Goal: Information Seeking & Learning: Learn about a topic

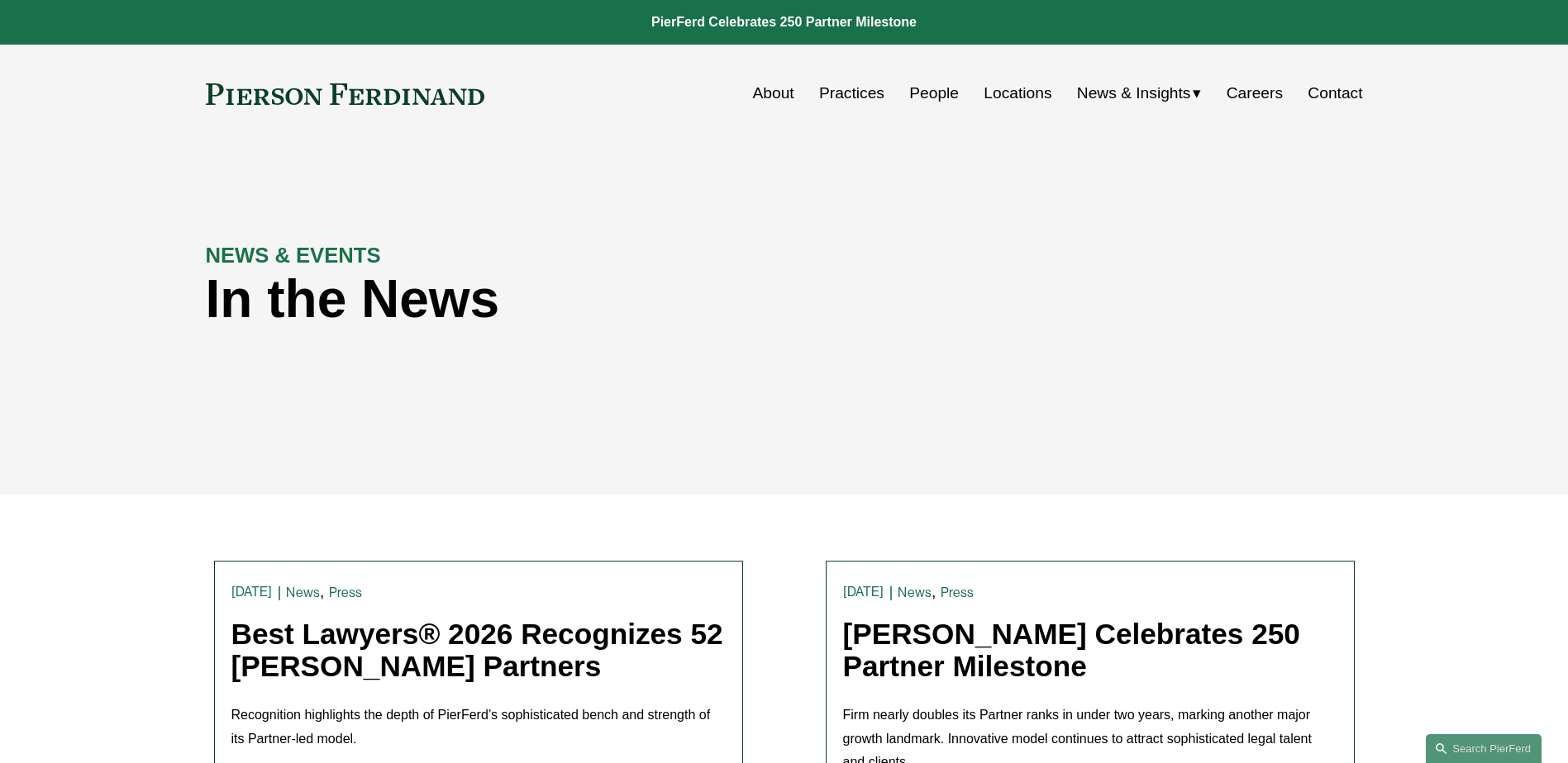
click at [861, 99] on link "Practices" at bounding box center [851, 94] width 66 height 32
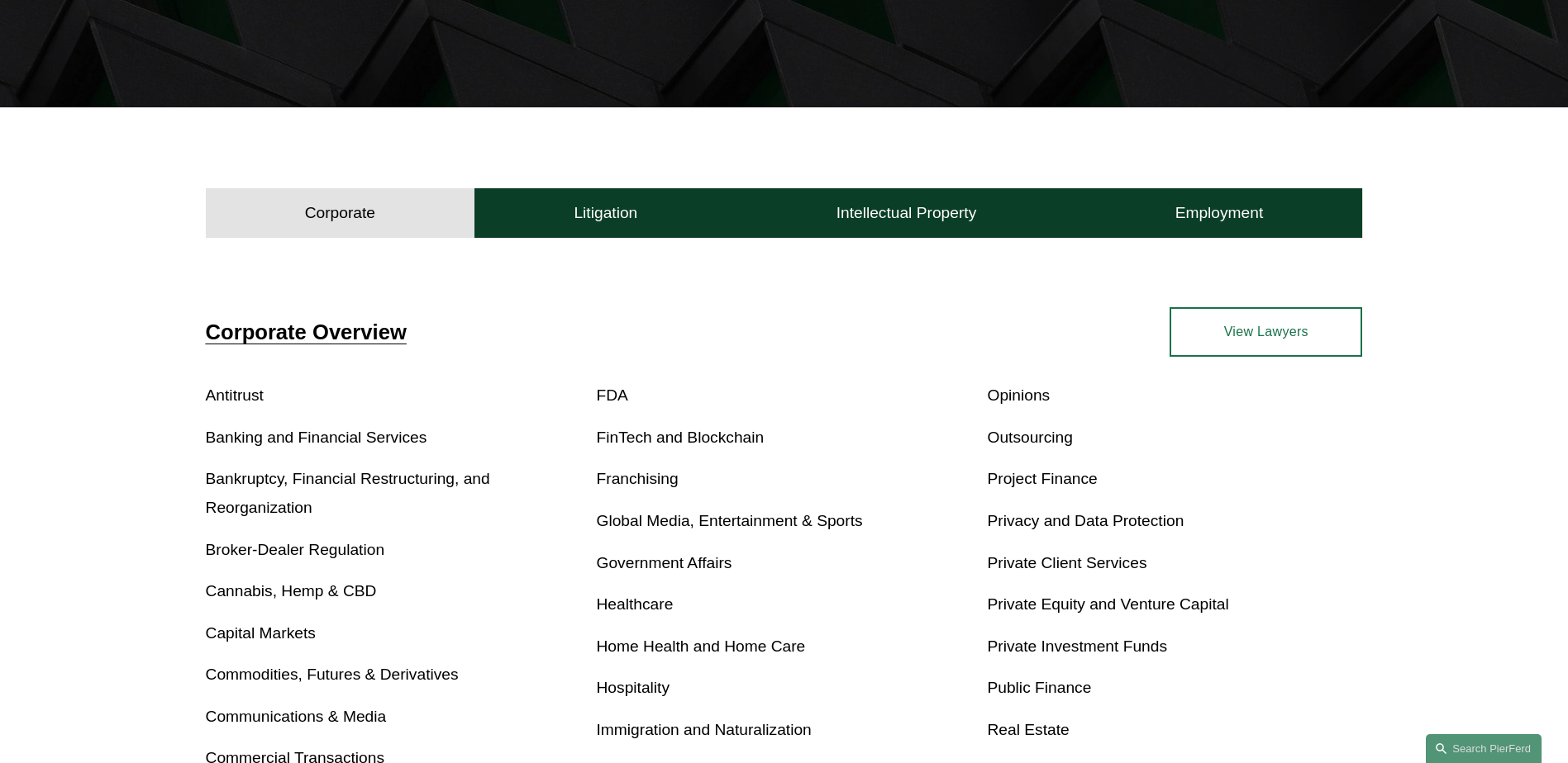
scroll to position [578, 0]
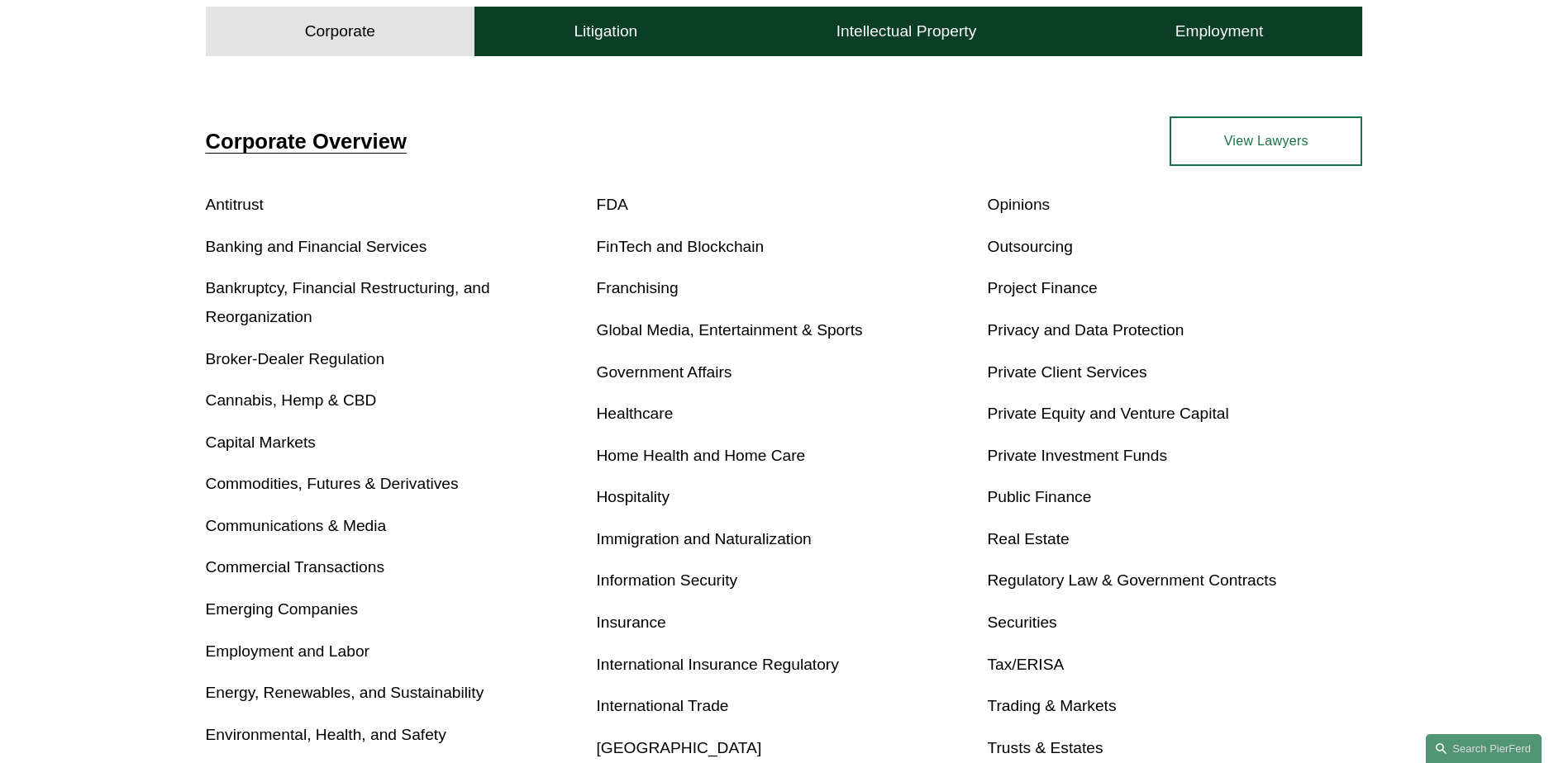
click at [279, 242] on link "Banking and Financial Services" at bounding box center [316, 247] width 221 height 18
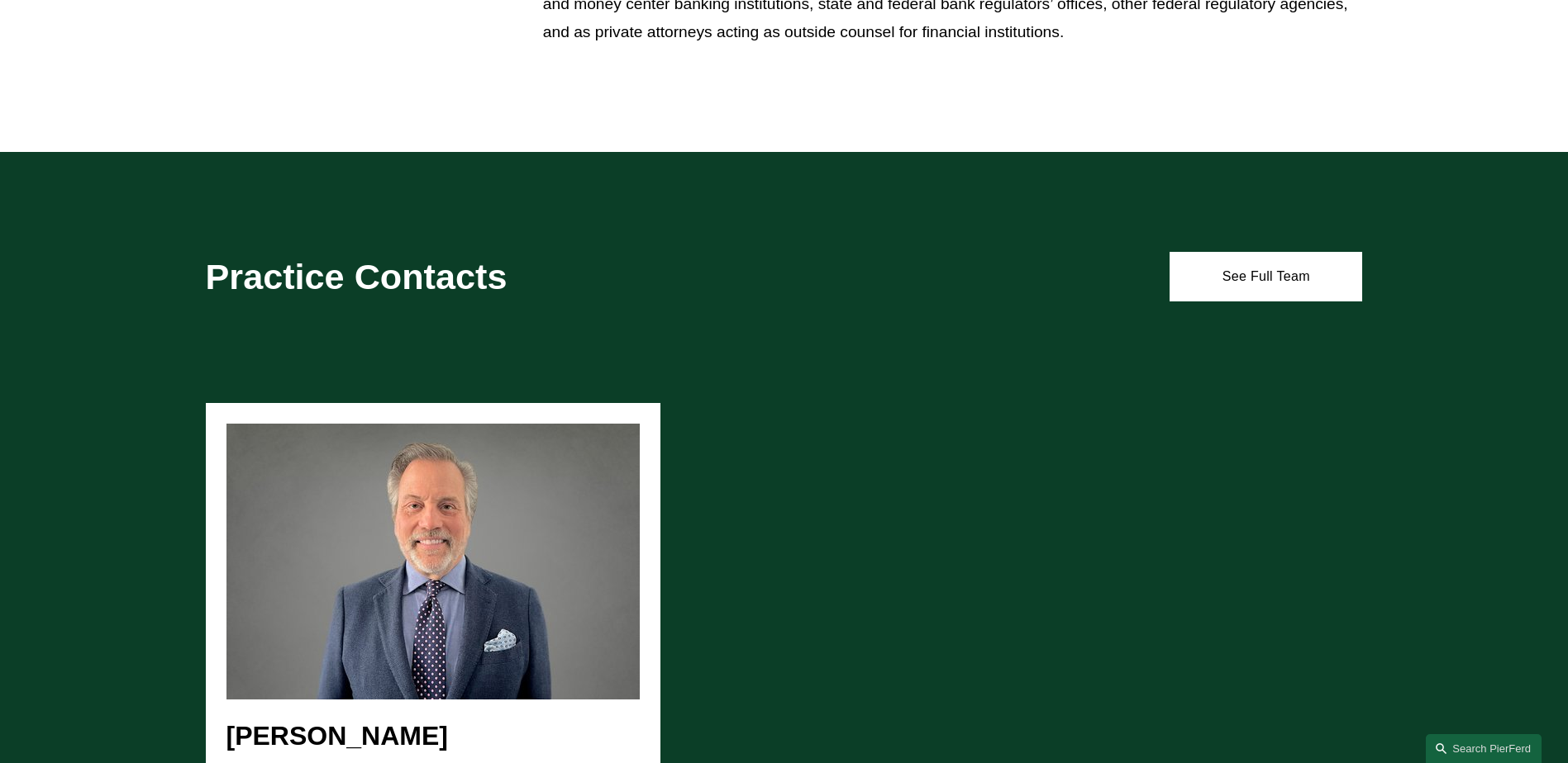
scroll to position [1652, 0]
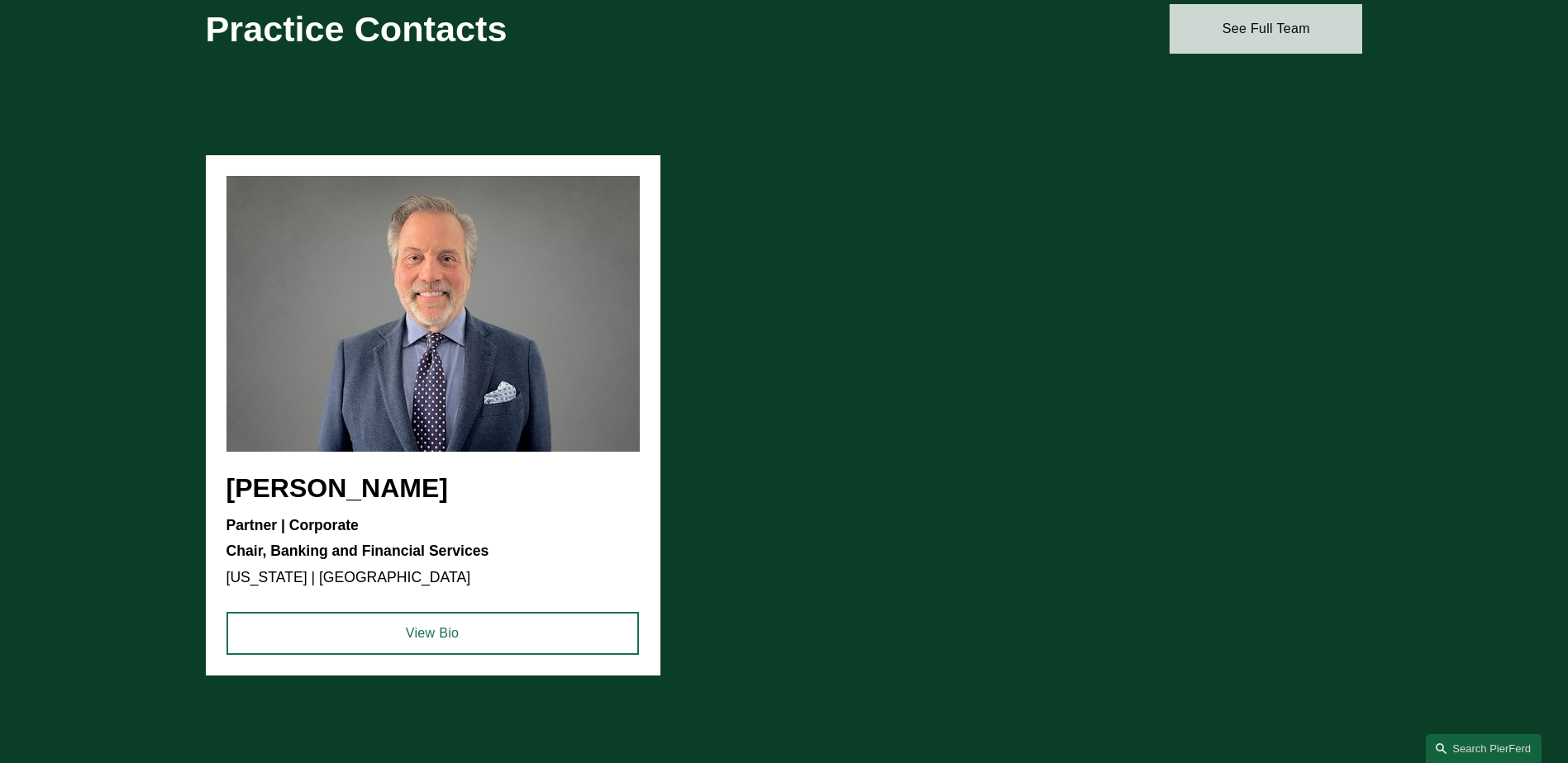
click at [1241, 23] on link "See Full Team" at bounding box center [1266, 29] width 193 height 50
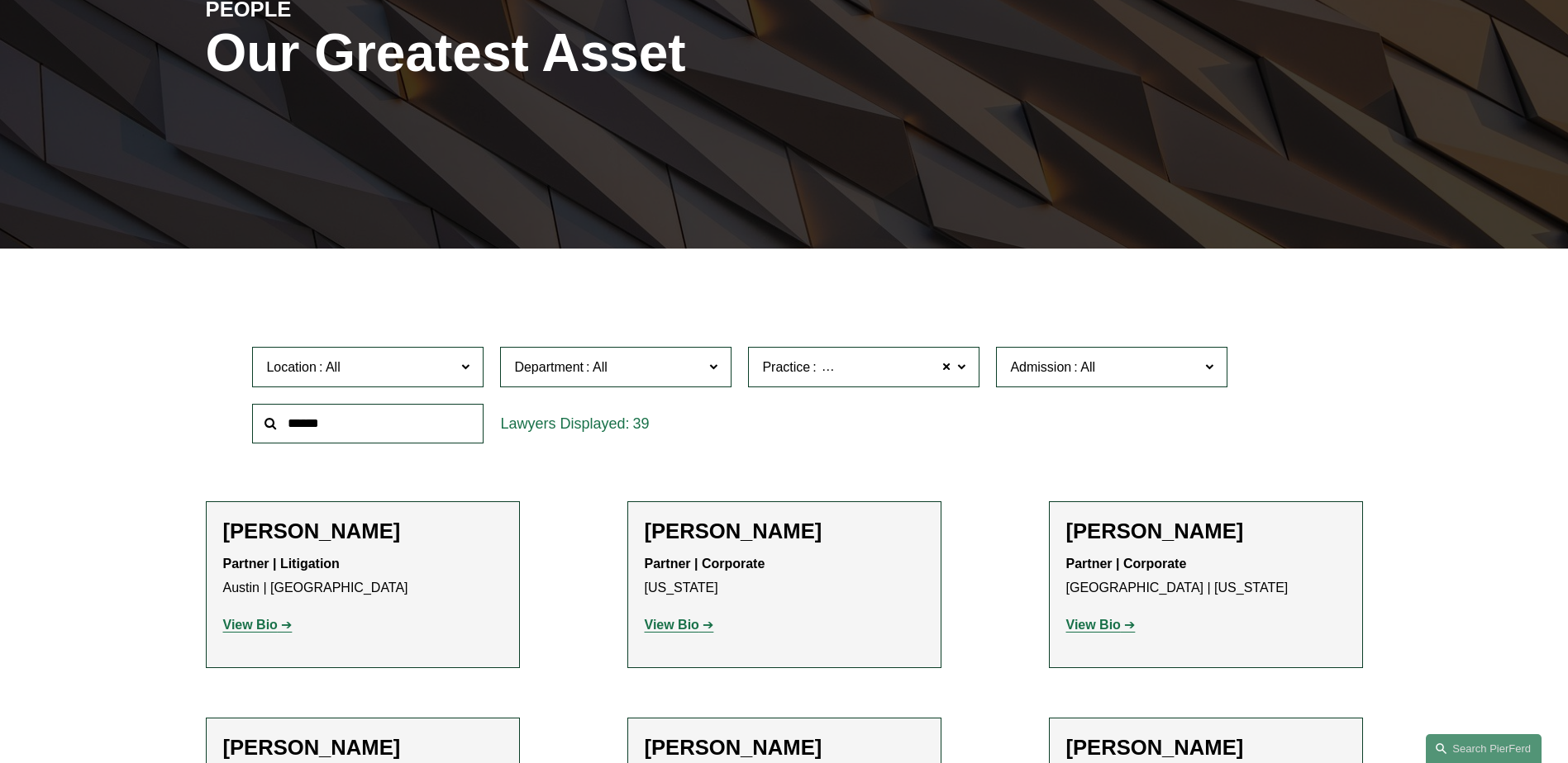
scroll to position [248, 0]
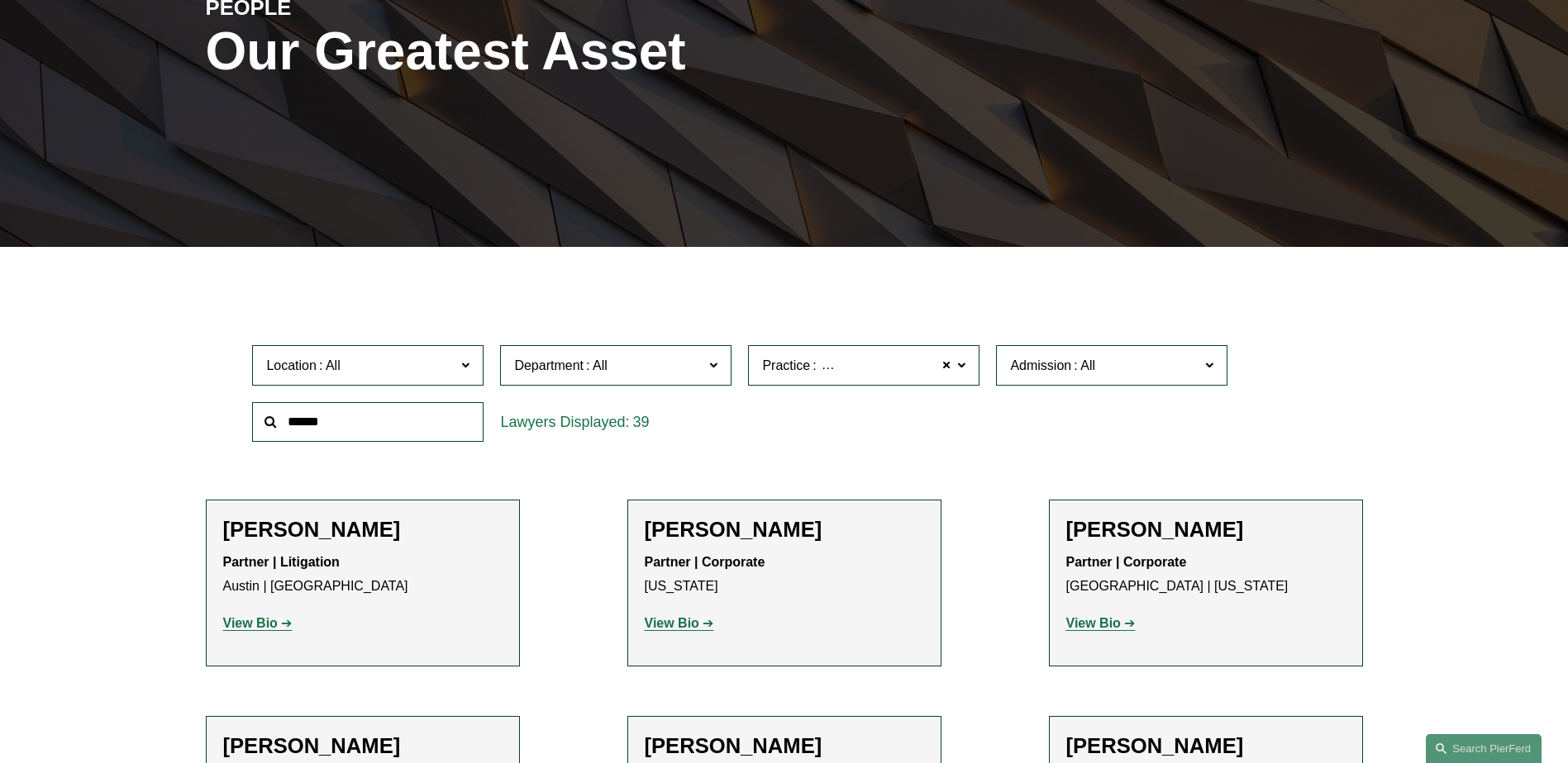
click at [363, 424] on input "text" at bounding box center [368, 423] width 231 height 40
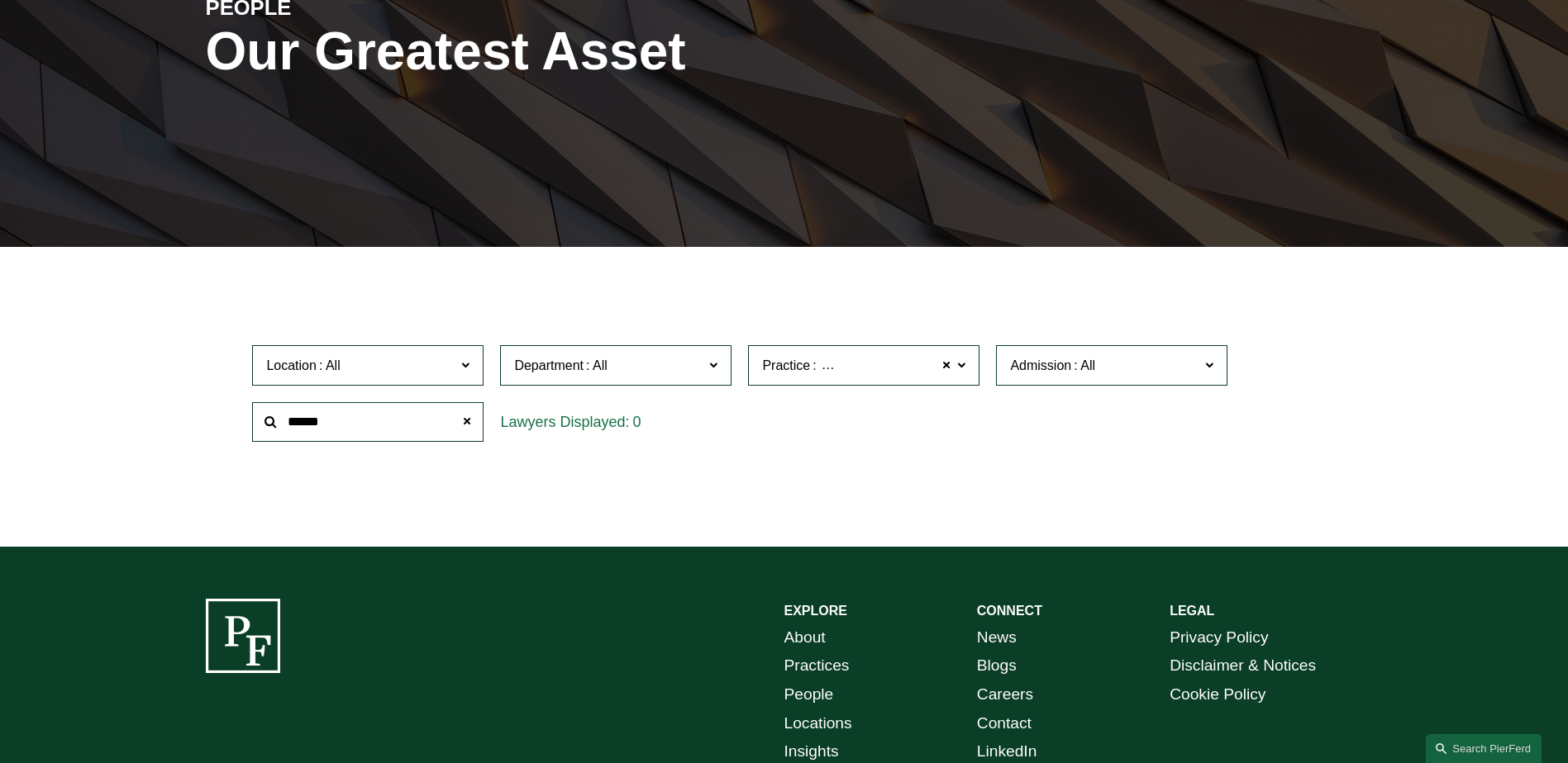
drag, startPoint x: 335, startPoint y: 419, endPoint x: 287, endPoint y: 409, distance: 49.0
click at [287, 409] on input "******" at bounding box center [368, 423] width 231 height 40
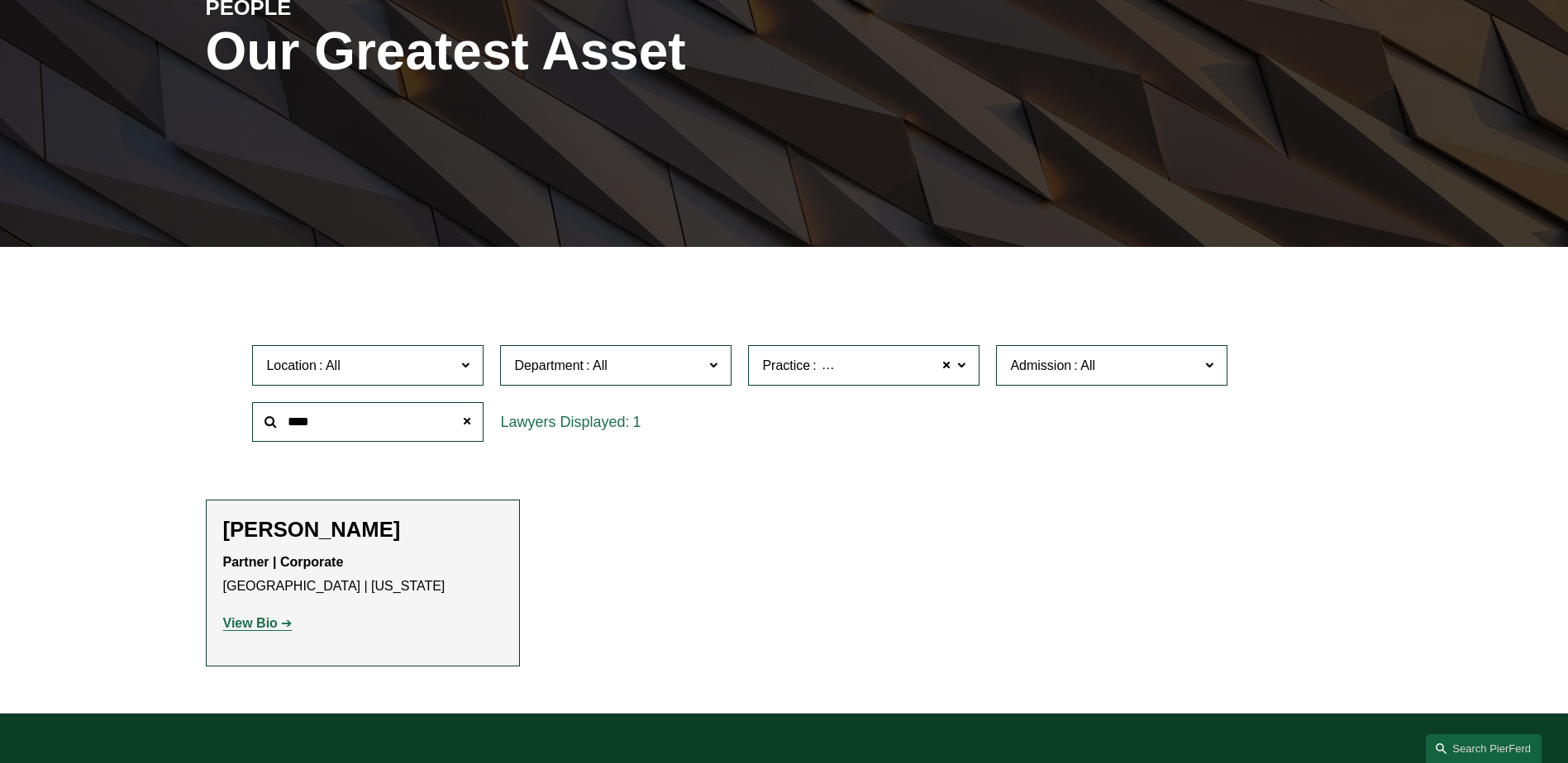
type input "****"
click at [277, 617] on strong "View Bio" at bounding box center [250, 623] width 54 height 14
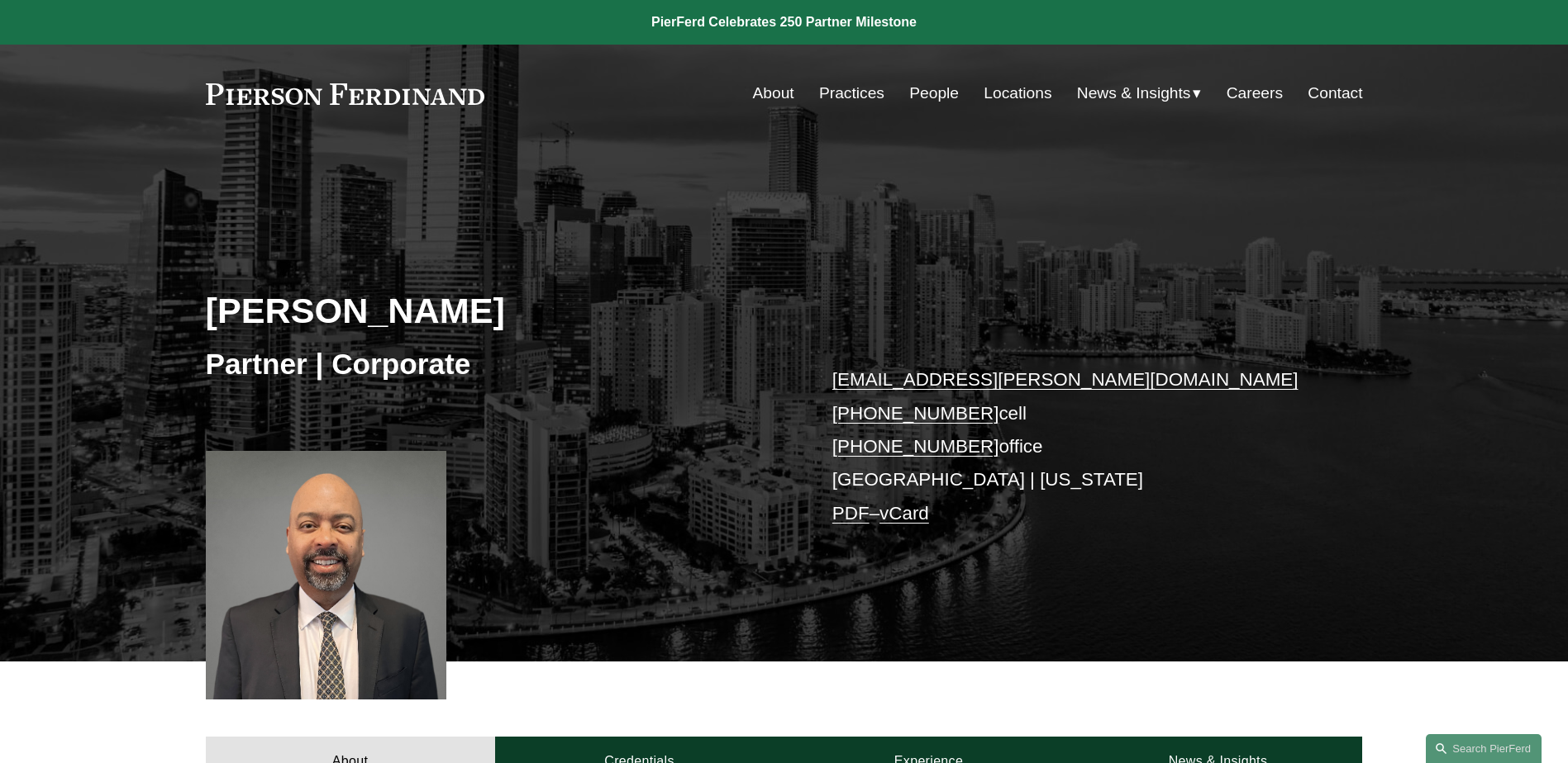
click at [920, 97] on link "People" at bounding box center [933, 94] width 50 height 32
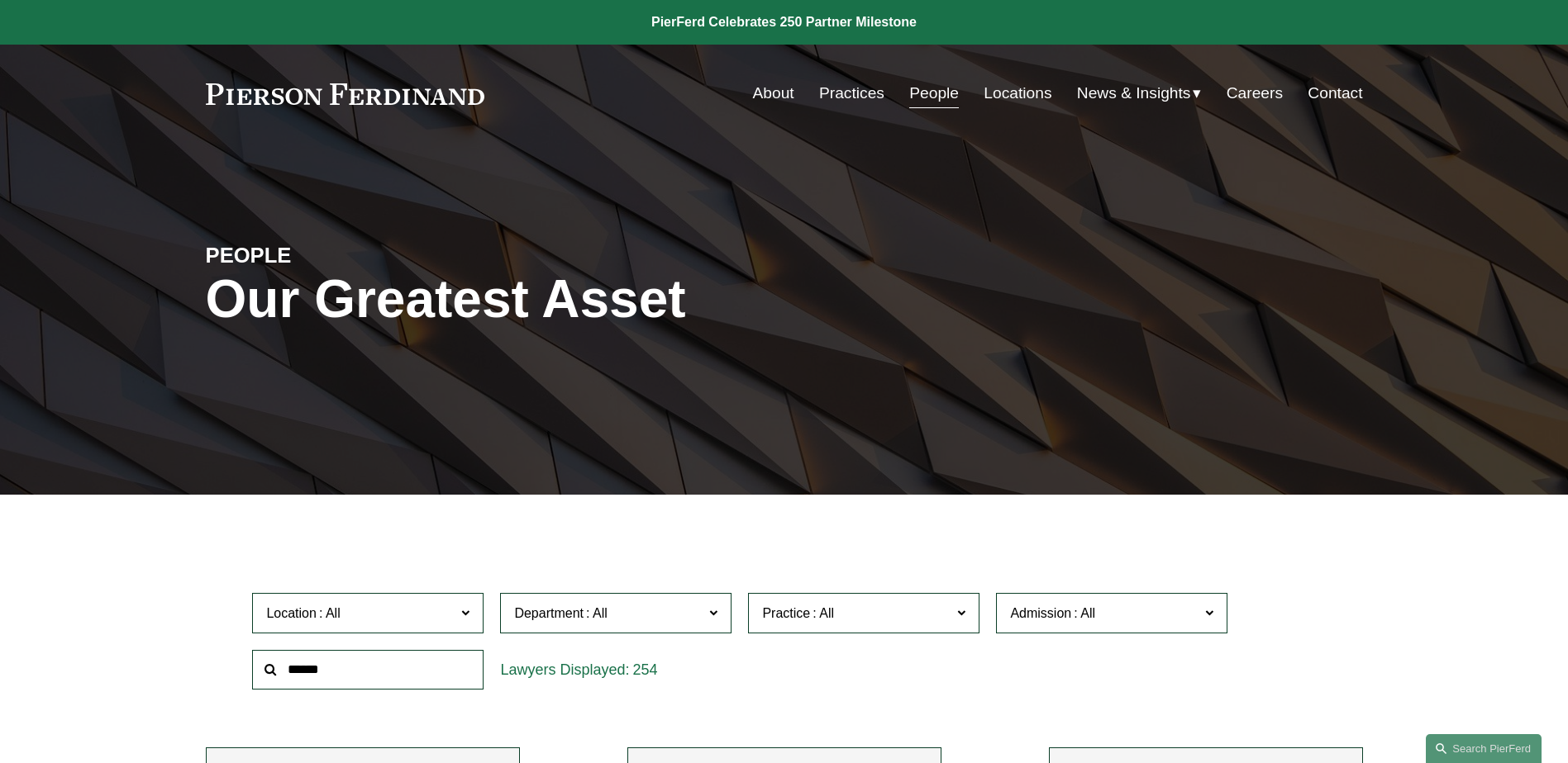
click at [378, 663] on input "text" at bounding box center [368, 670] width 231 height 40
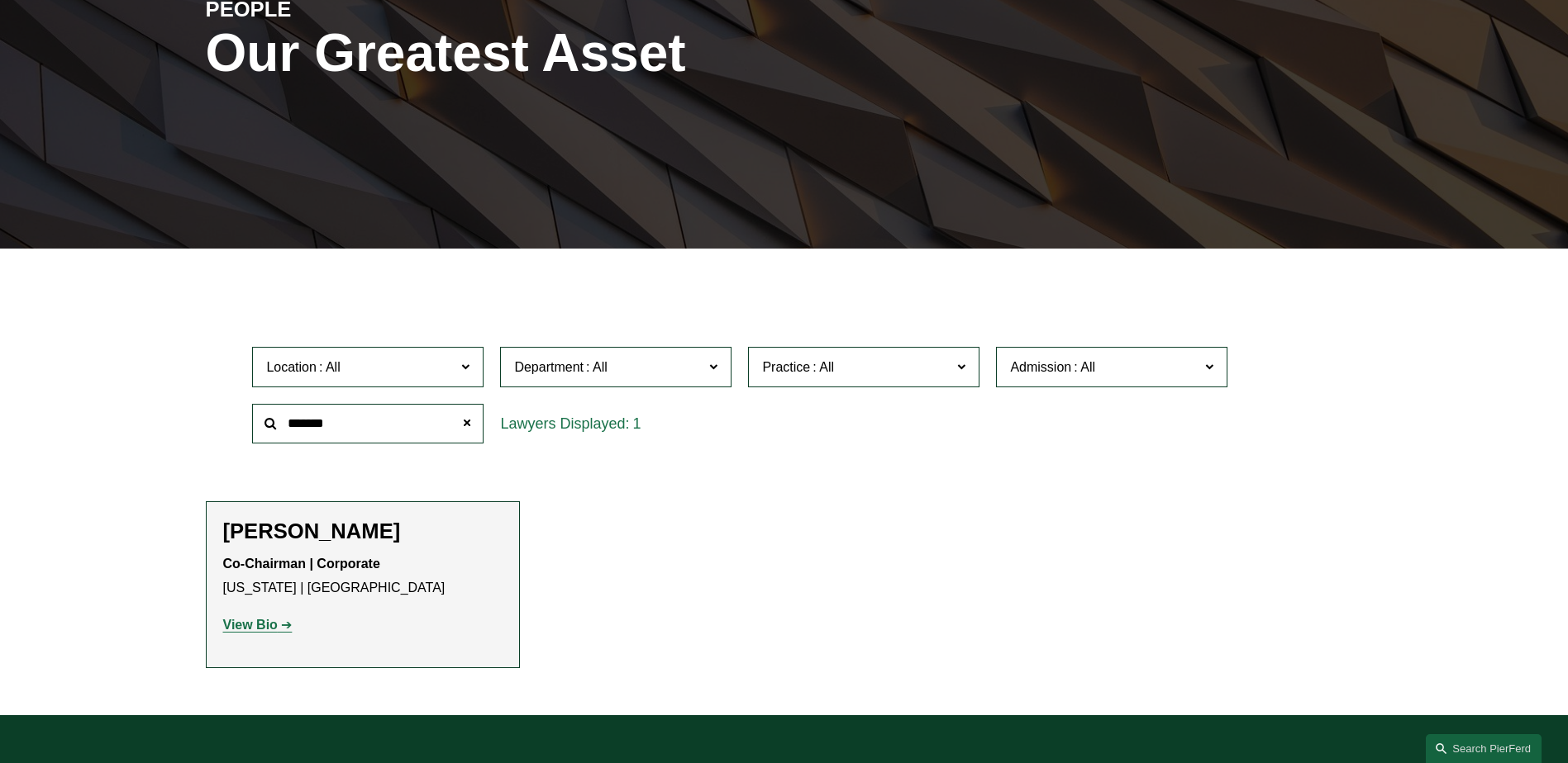
scroll to position [248, 0]
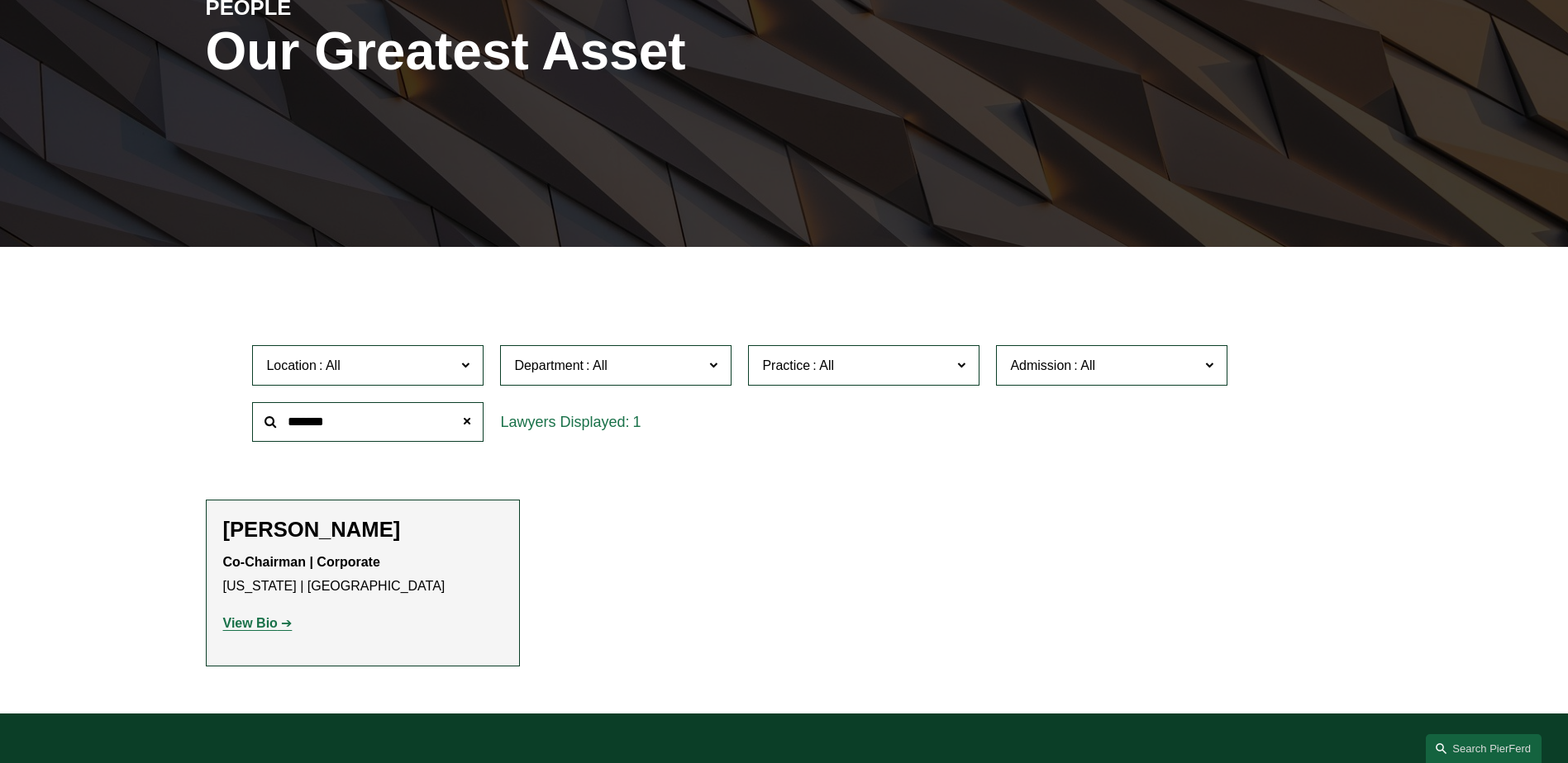
type input "*******"
click at [250, 618] on strong "View Bio" at bounding box center [250, 623] width 54 height 14
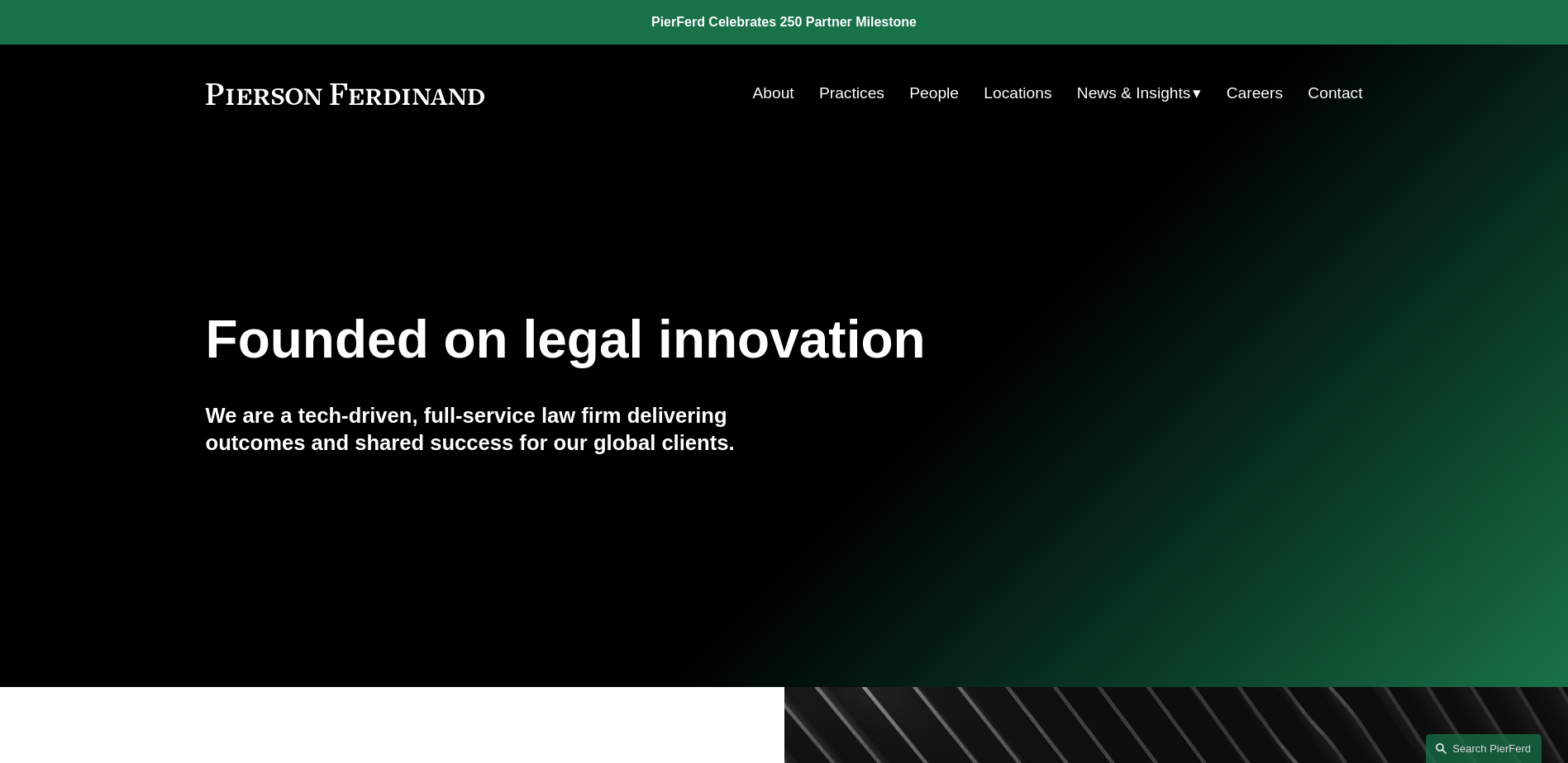
click at [920, 94] on link "People" at bounding box center [933, 94] width 50 height 32
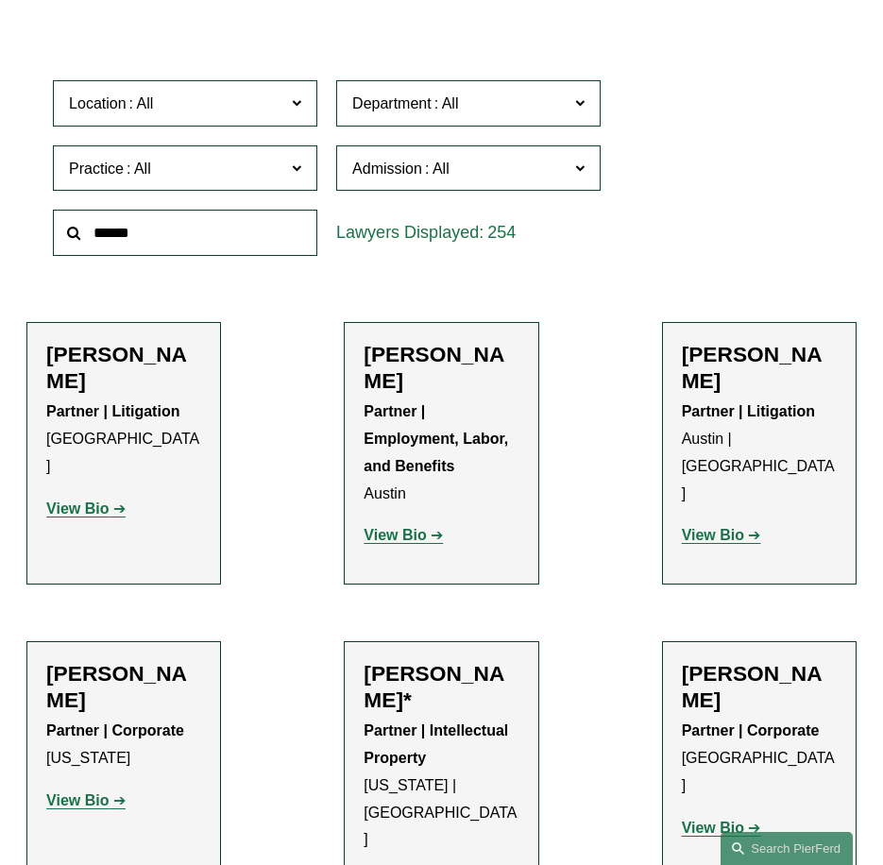
scroll to position [850, 0]
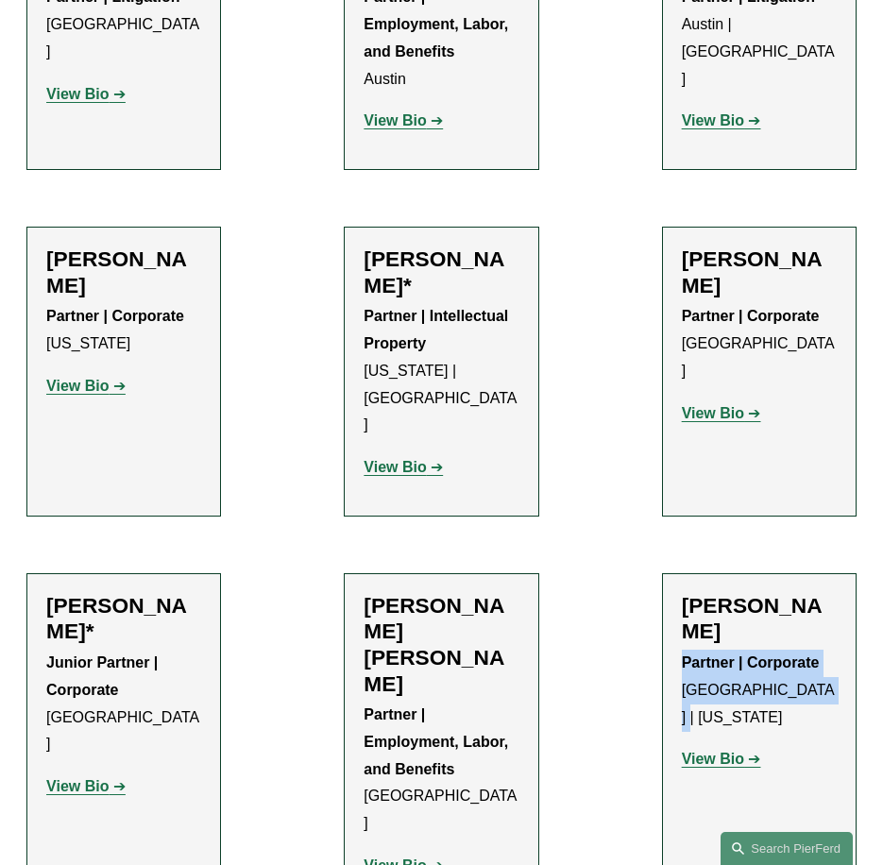
drag, startPoint x: 816, startPoint y: 616, endPoint x: 673, endPoint y: 574, distance: 148.7
click at [673, 574] on li "Priscilla Arthus Partner | Corporate Houston | New York View Bio Location: Hous…" at bounding box center [759, 744] width 194 height 342
copy p "Partner | Corporate Houston | New York"
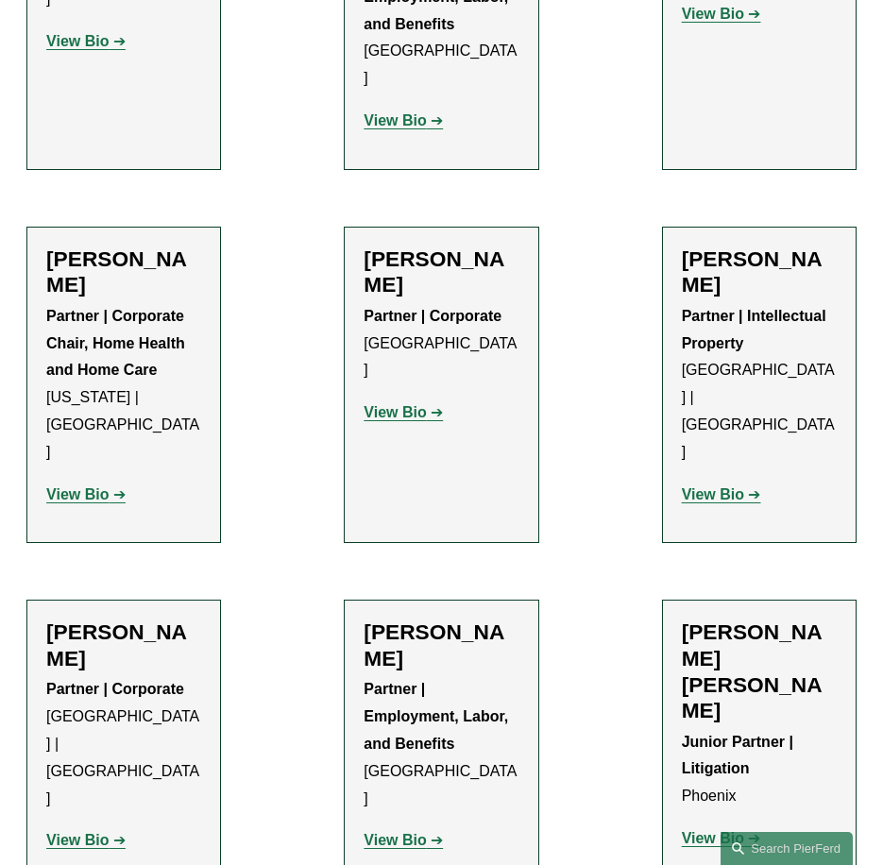
scroll to position [1605, 0]
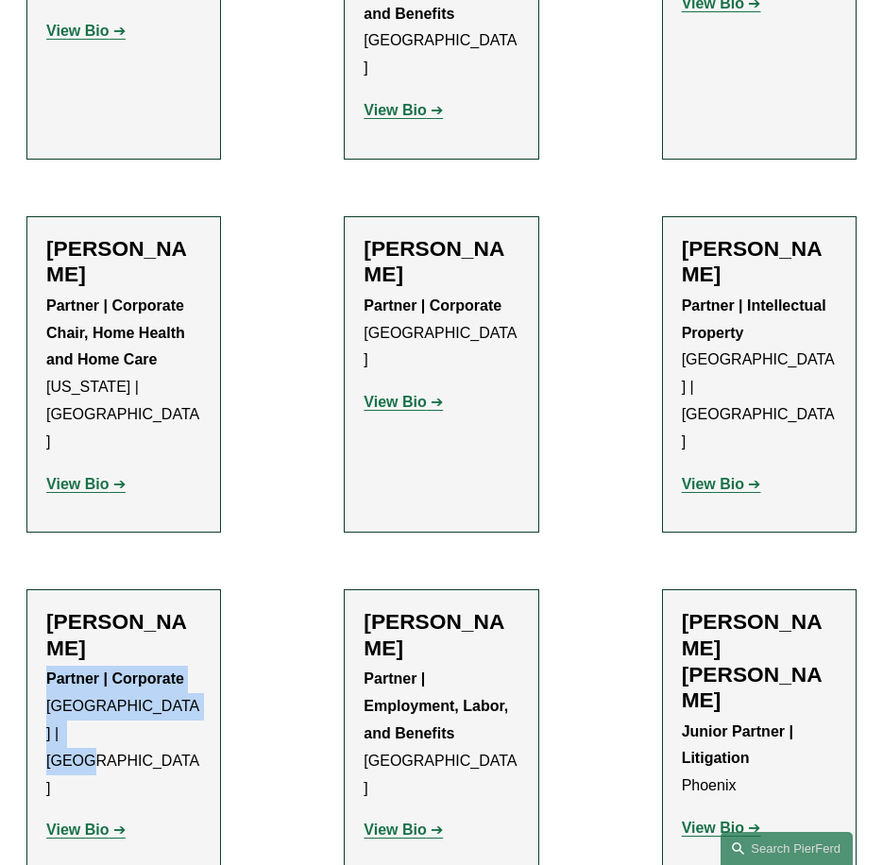
drag, startPoint x: 138, startPoint y: 522, endPoint x: 46, endPoint y: 469, distance: 105.7
click at [46, 665] on p "Partner | Corporate Philadelphia | Wilmington" at bounding box center [123, 733] width 155 height 136
copy p "Partner | Corporate Philadelphia | Wilmington"
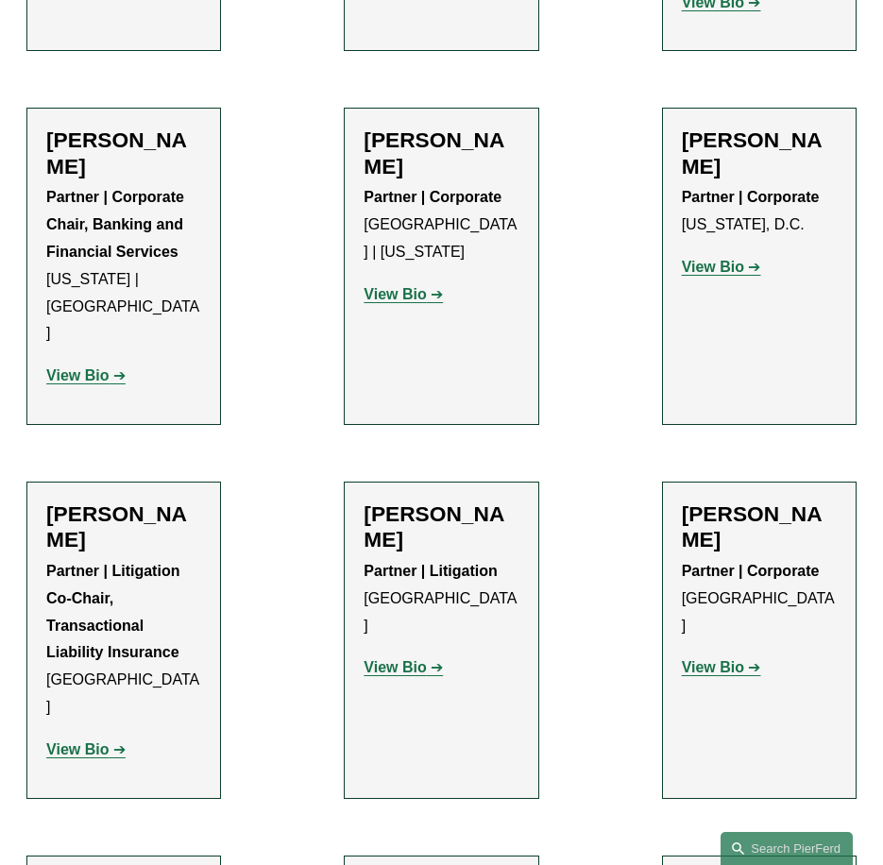
scroll to position [8023, 0]
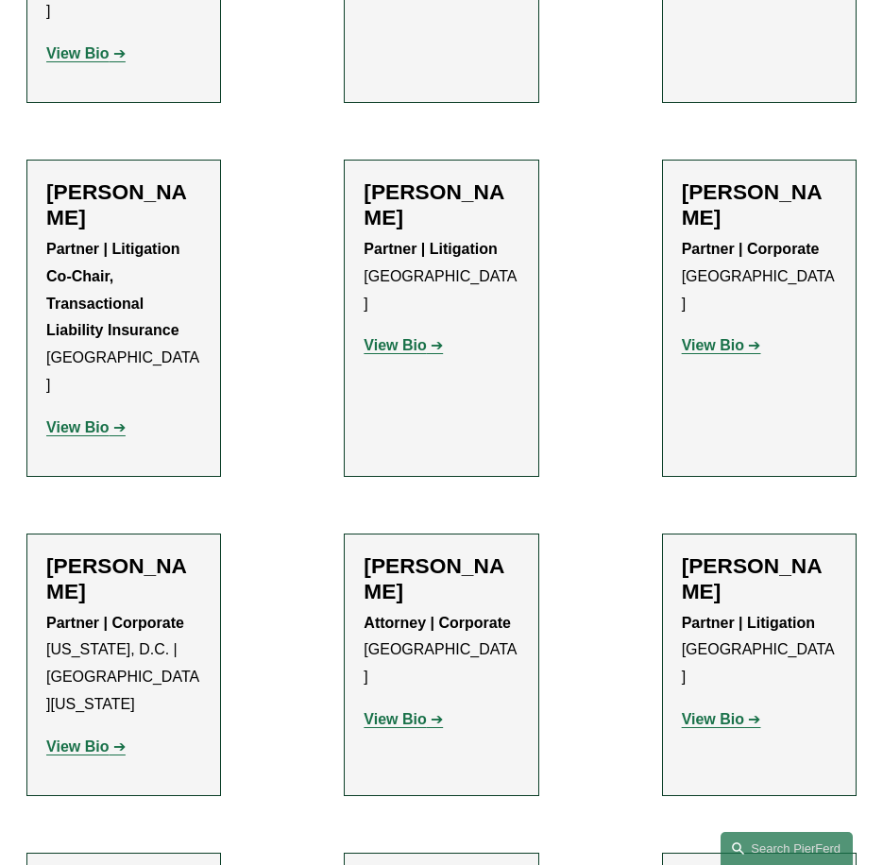
drag, startPoint x: 126, startPoint y: 421, endPoint x: 41, endPoint y: 389, distance: 90.8
copy p "Partner | Corporate New York"
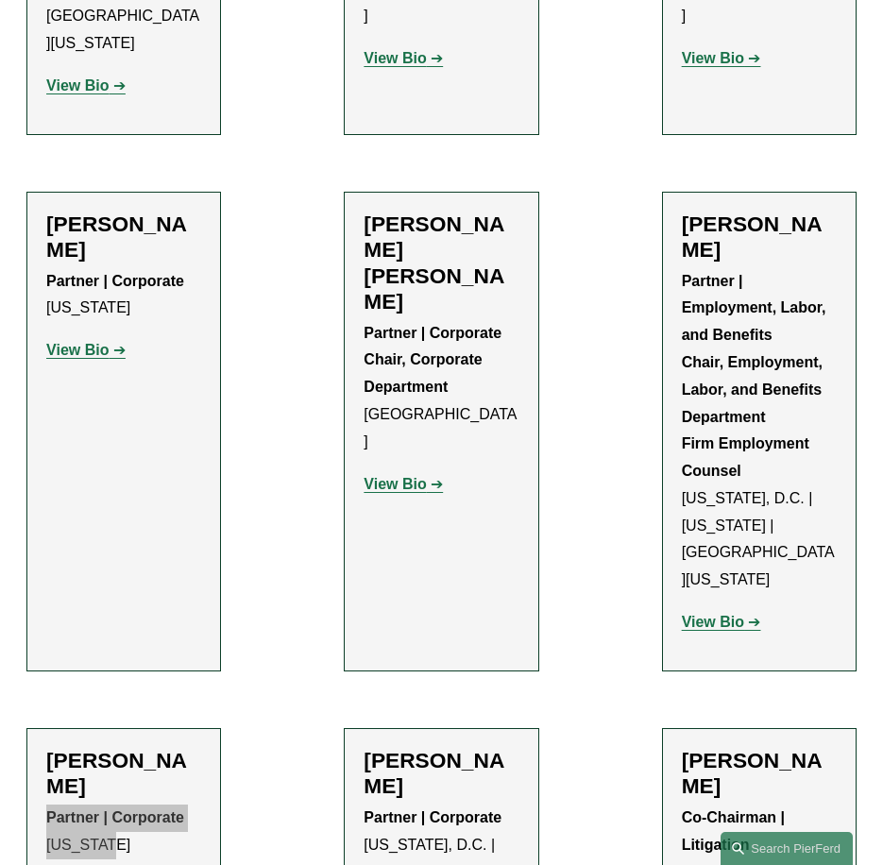
scroll to position [9534, 0]
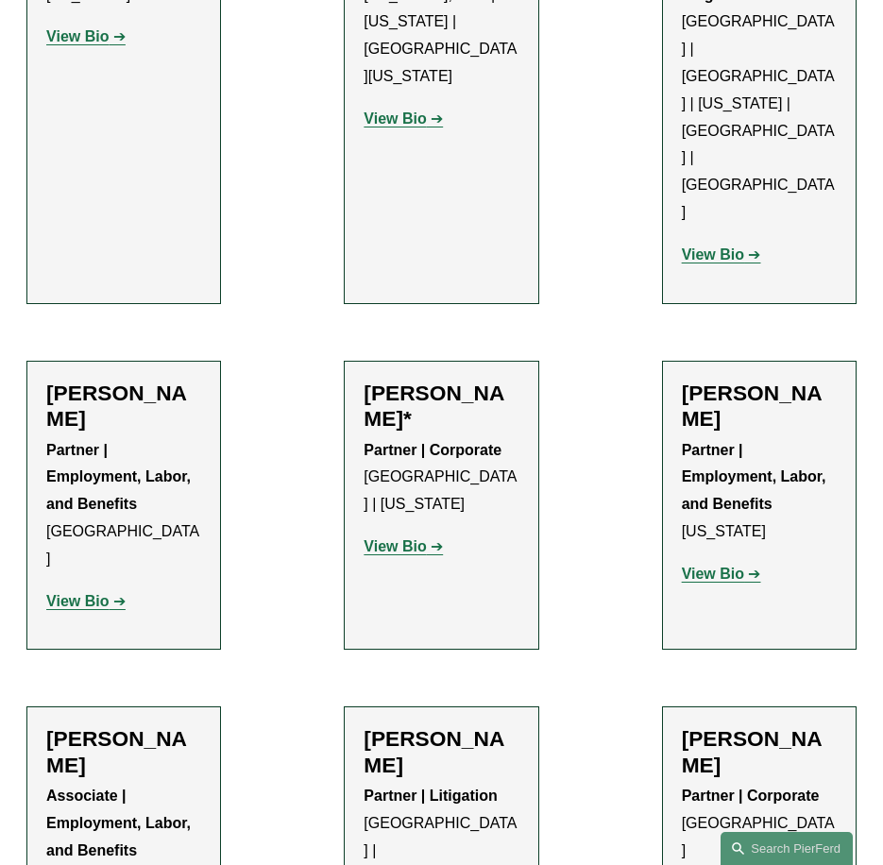
drag, startPoint x: 773, startPoint y: 154, endPoint x: 644, endPoint y: 114, distance: 135.3
copy p "Partner | Corporate Cleveland"
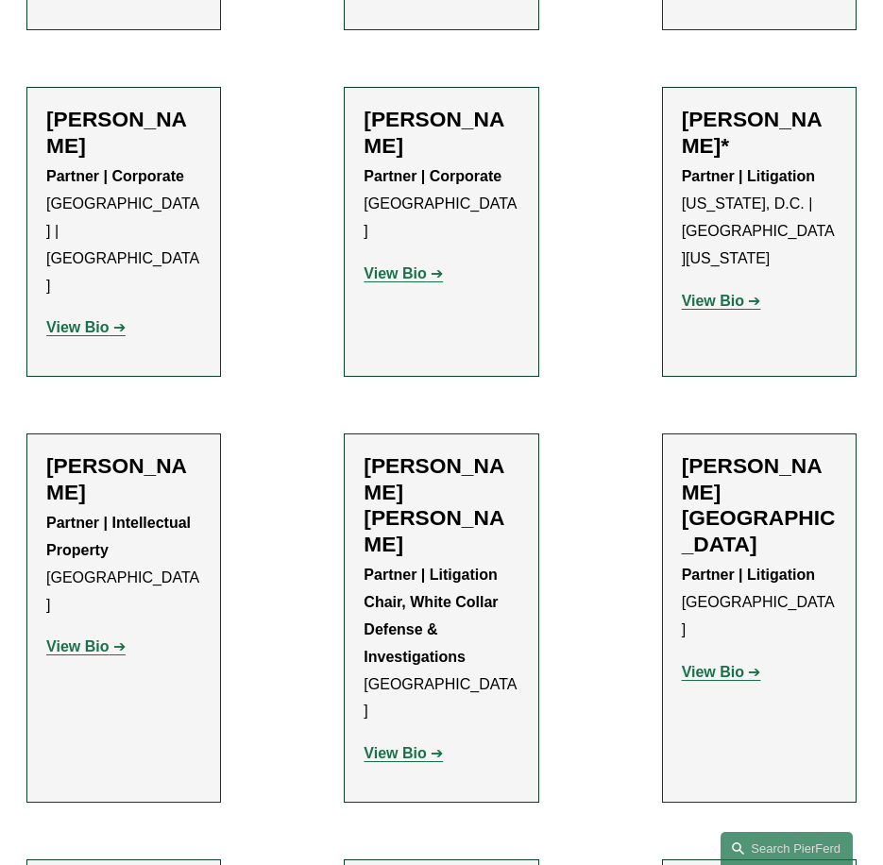
scroll to position [13404, 0]
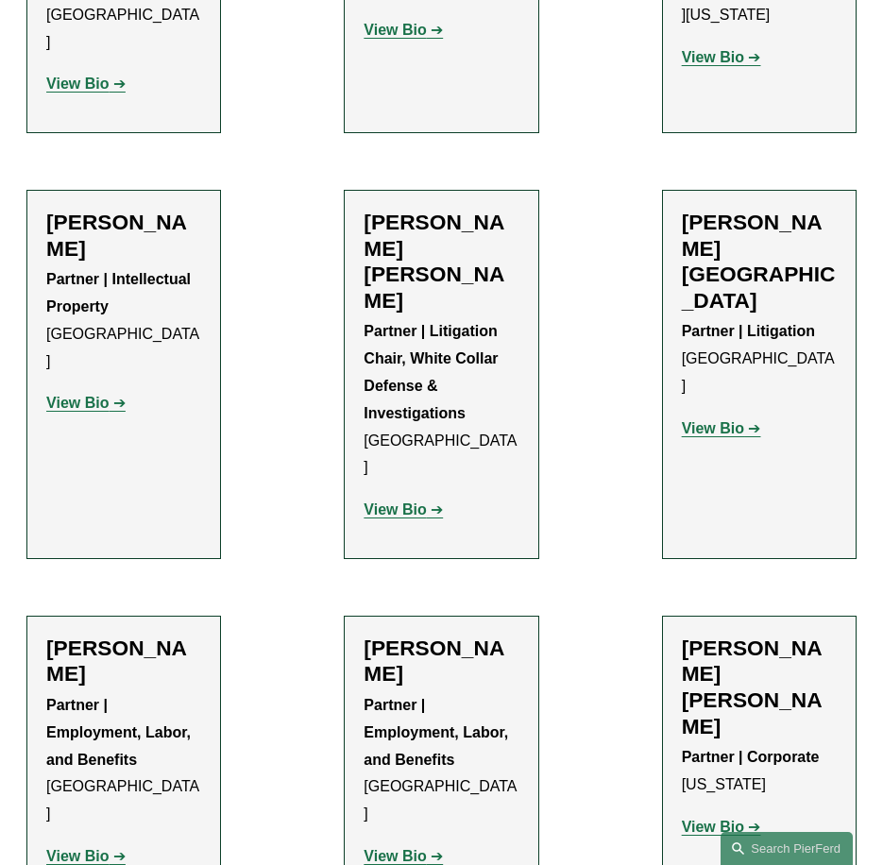
drag, startPoint x: 172, startPoint y: 547, endPoint x: 40, endPoint y: 462, distance: 157.1
copy p "Partner | Litigation Chair, FinTech and Blockchain Detroit | Chicago"
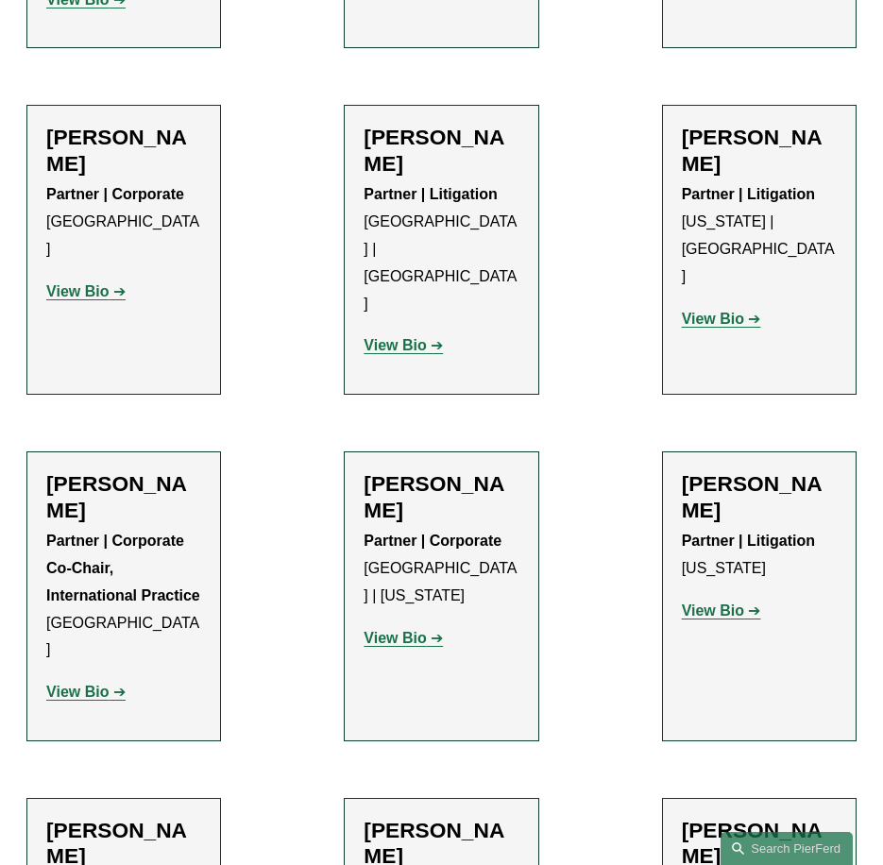
scroll to position [16141, 0]
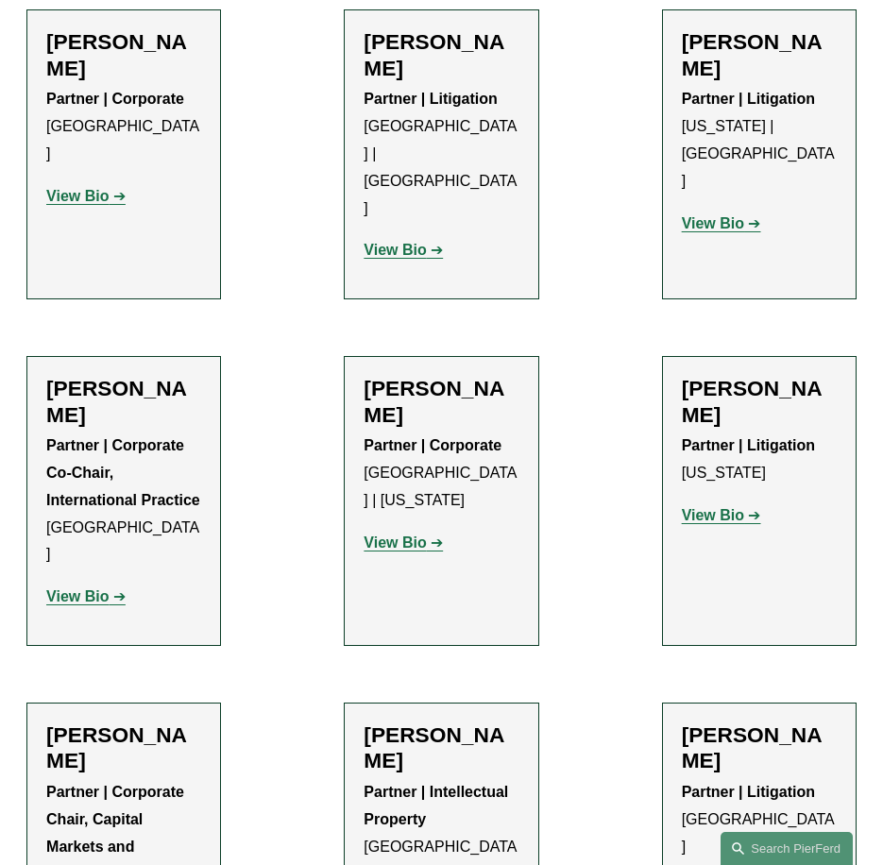
drag, startPoint x: 718, startPoint y: 405, endPoint x: 631, endPoint y: 349, distance: 103.2
copy p "Partner | Corporate Miami | Washington, D.C."
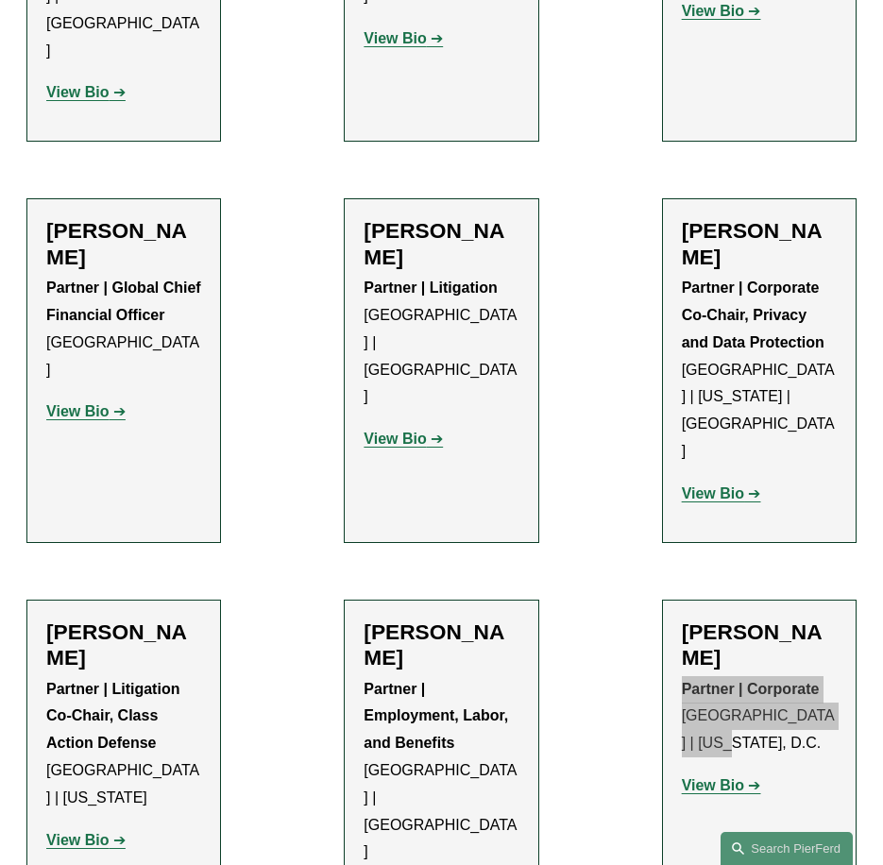
scroll to position [18501, 0]
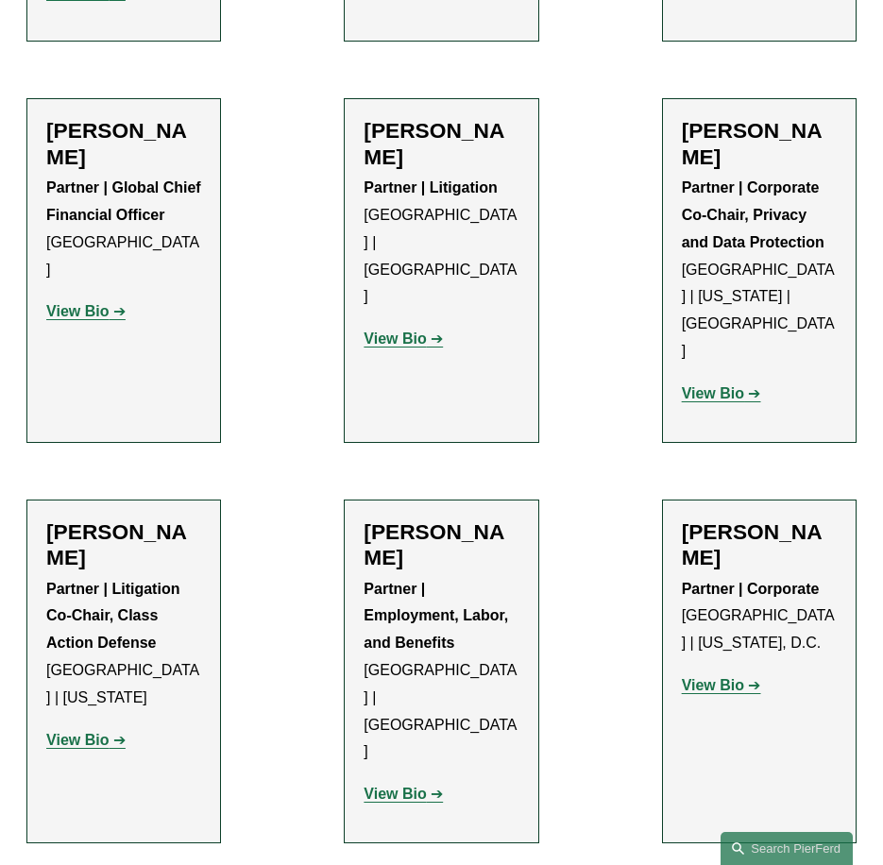
drag, startPoint x: 680, startPoint y: 480, endPoint x: 642, endPoint y: 467, distance: 40.0
copy p "Partner | Corporate New York"
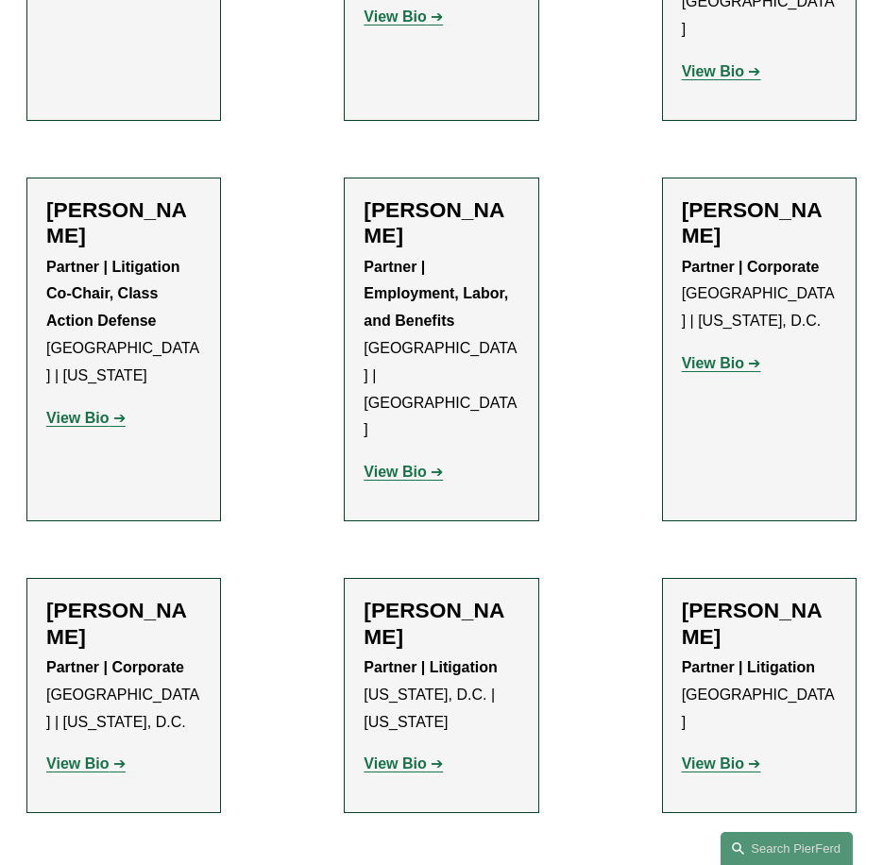
scroll to position [18973, 0]
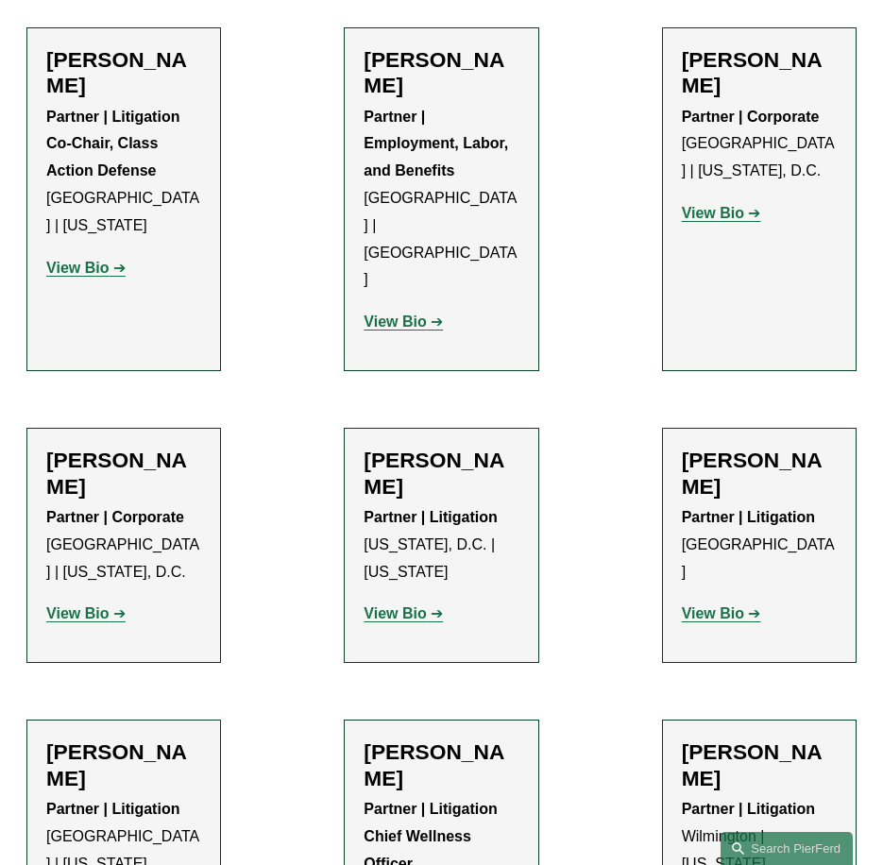
drag, startPoint x: 491, startPoint y: 371, endPoint x: 341, endPoint y: 304, distance: 164.4
copy p "Co-Chairman | Corporate New York | London"
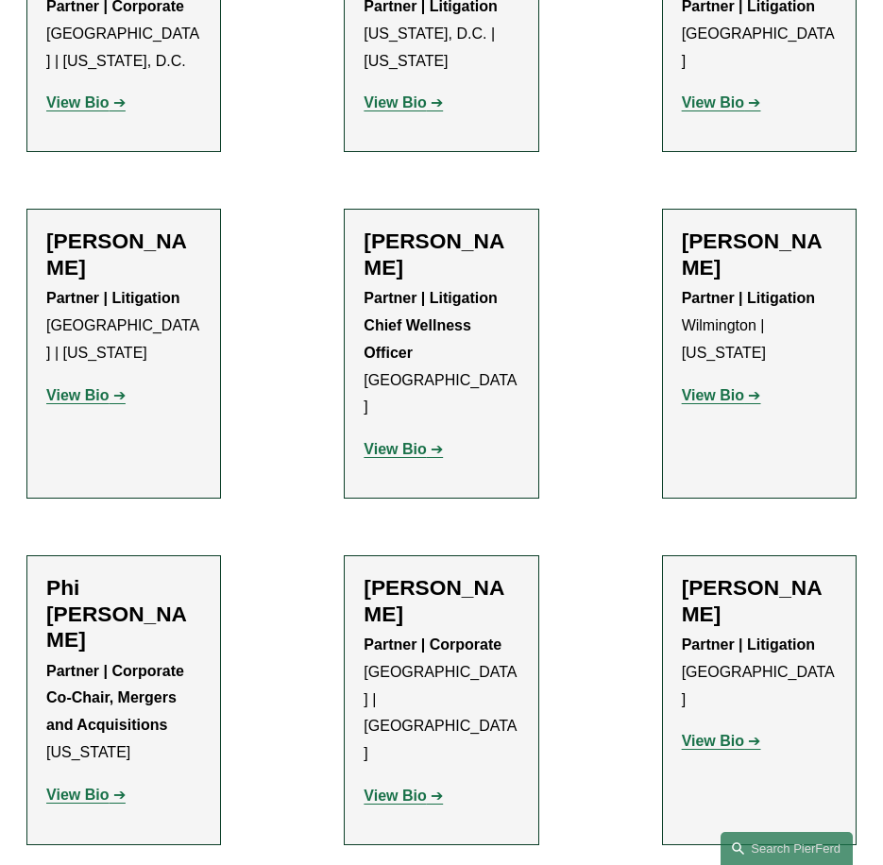
scroll to position [19539, 0]
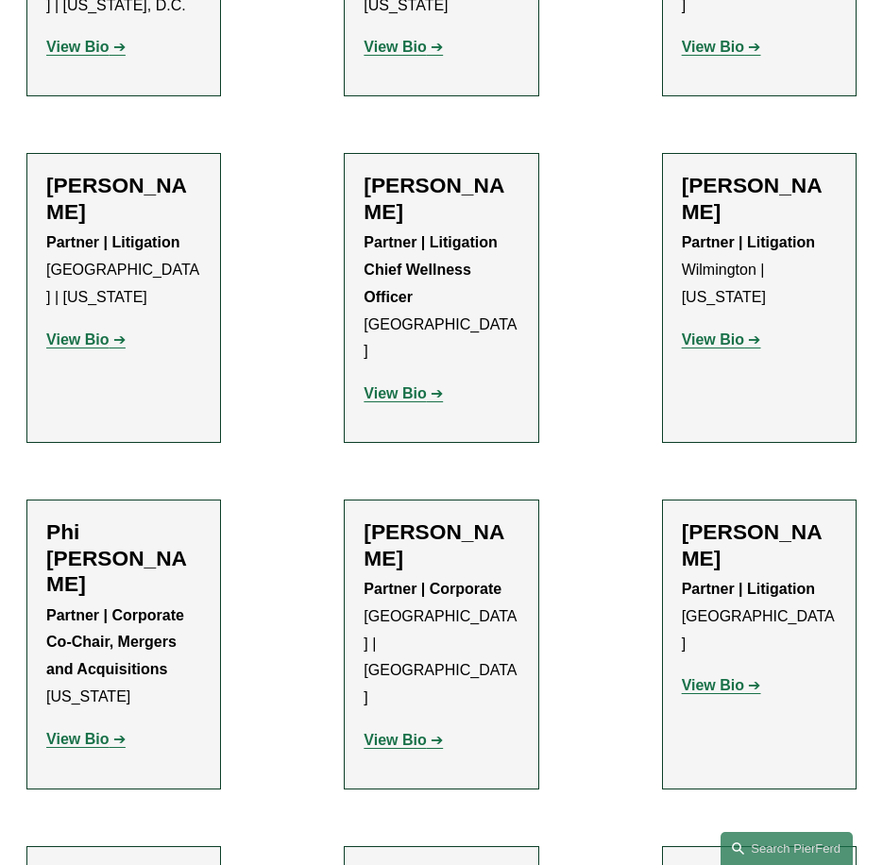
drag, startPoint x: 802, startPoint y: 711, endPoint x: 672, endPoint y: 654, distance: 142.0
copy p "Junior Partner | Corporate London | New York"
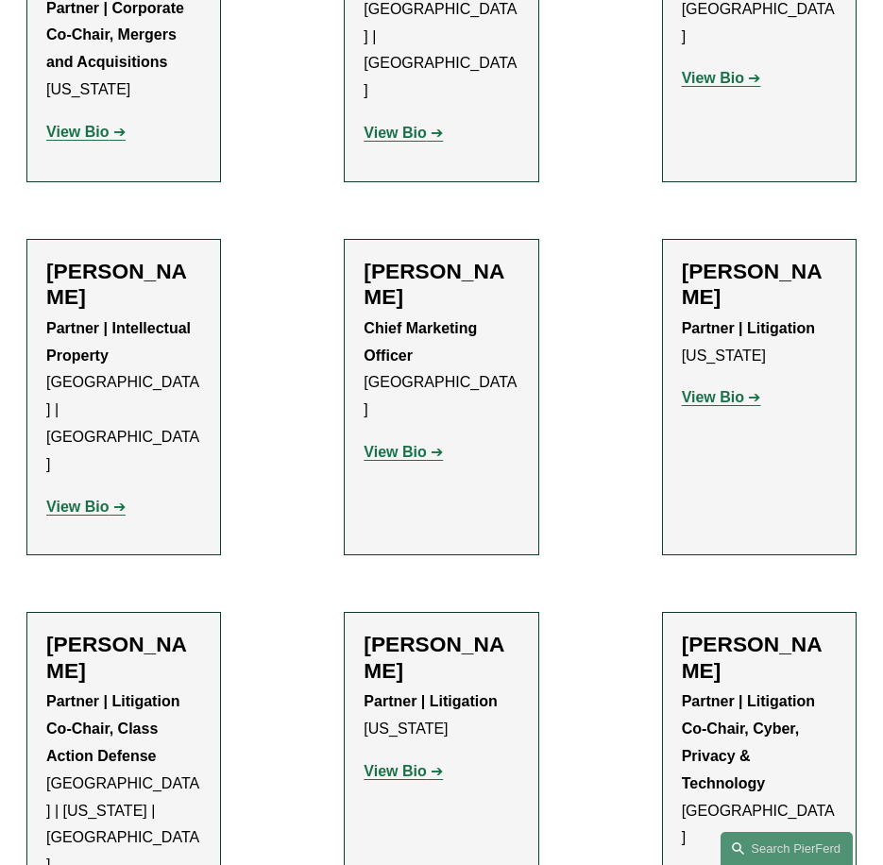
scroll to position [20200, 0]
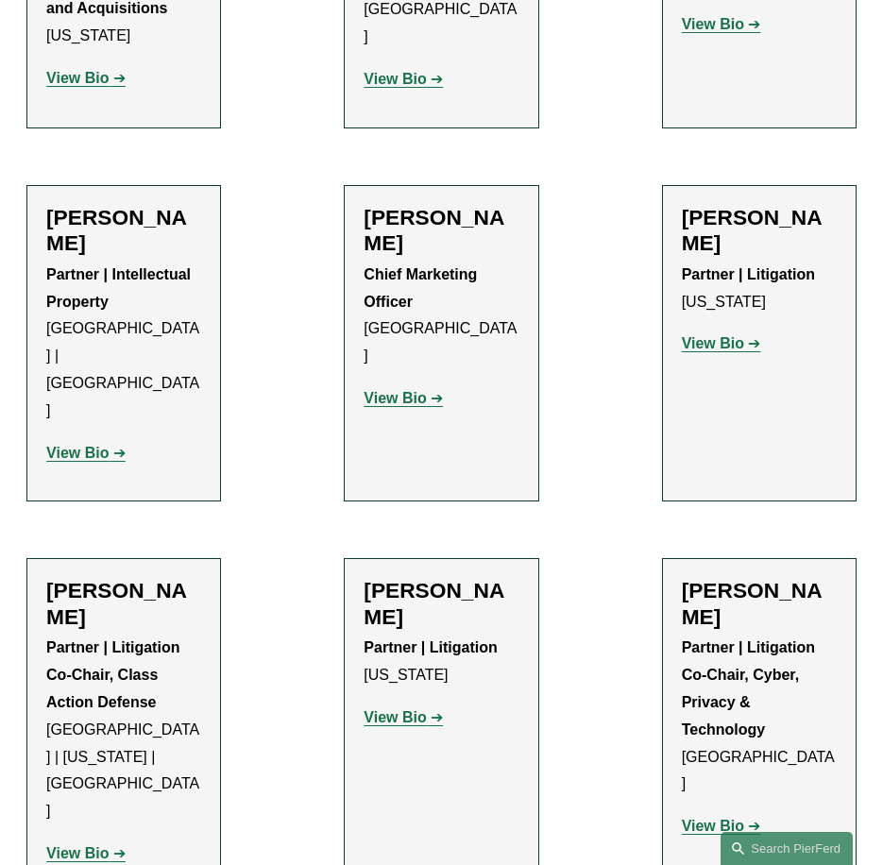
drag, startPoint x: 437, startPoint y: 319, endPoint x: 352, endPoint y: 293, distance: 89.0
copy p "Partner | Corporate Chicago"
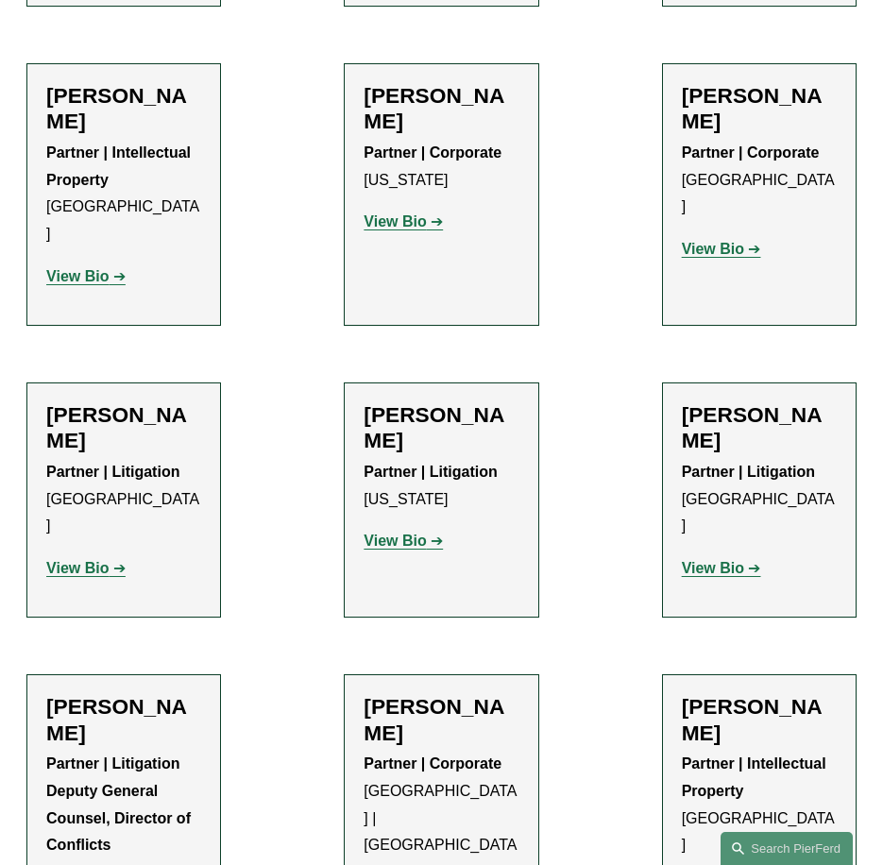
scroll to position [24636, 0]
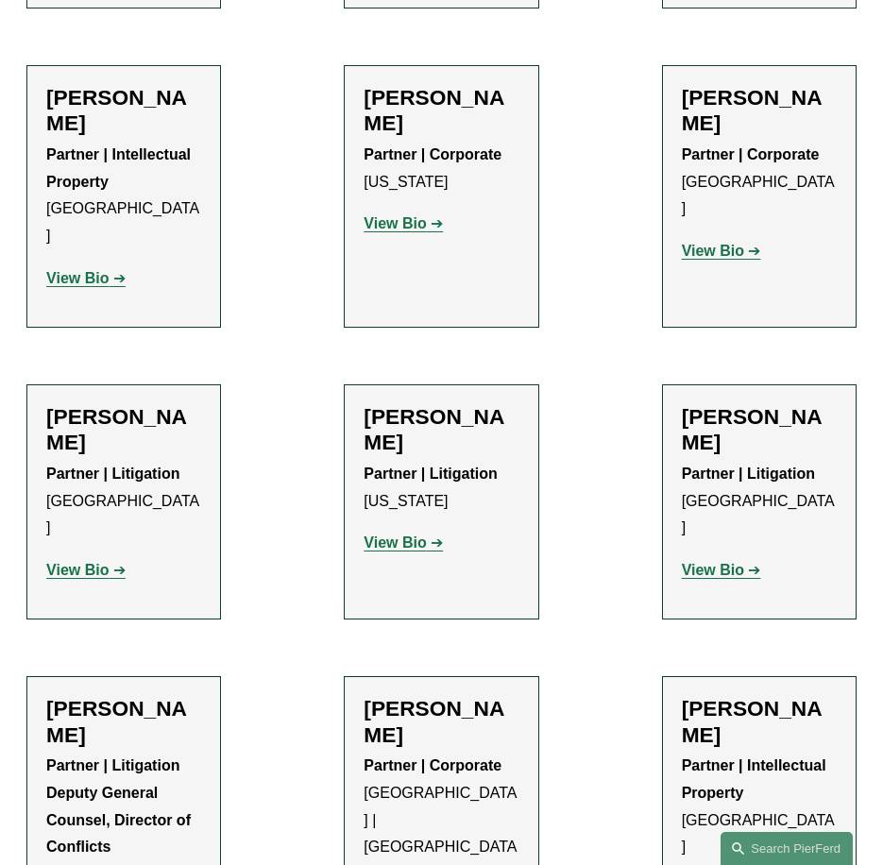
drag, startPoint x: 170, startPoint y: 302, endPoint x: 38, endPoint y: 275, distance: 135.0
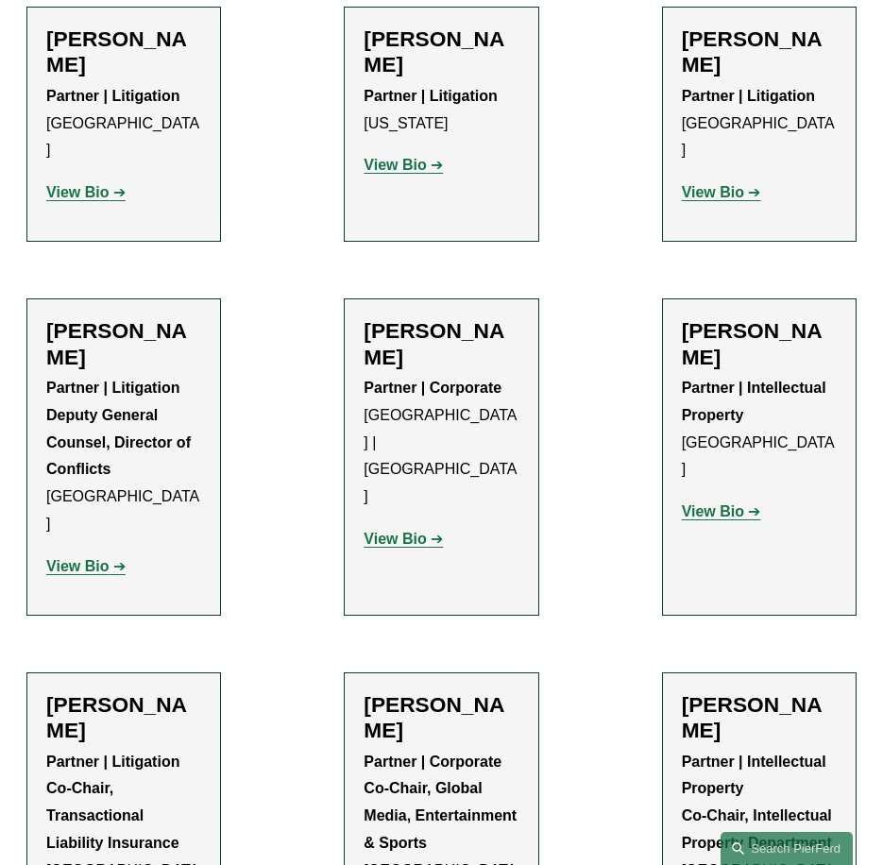
scroll to position [24542, 0]
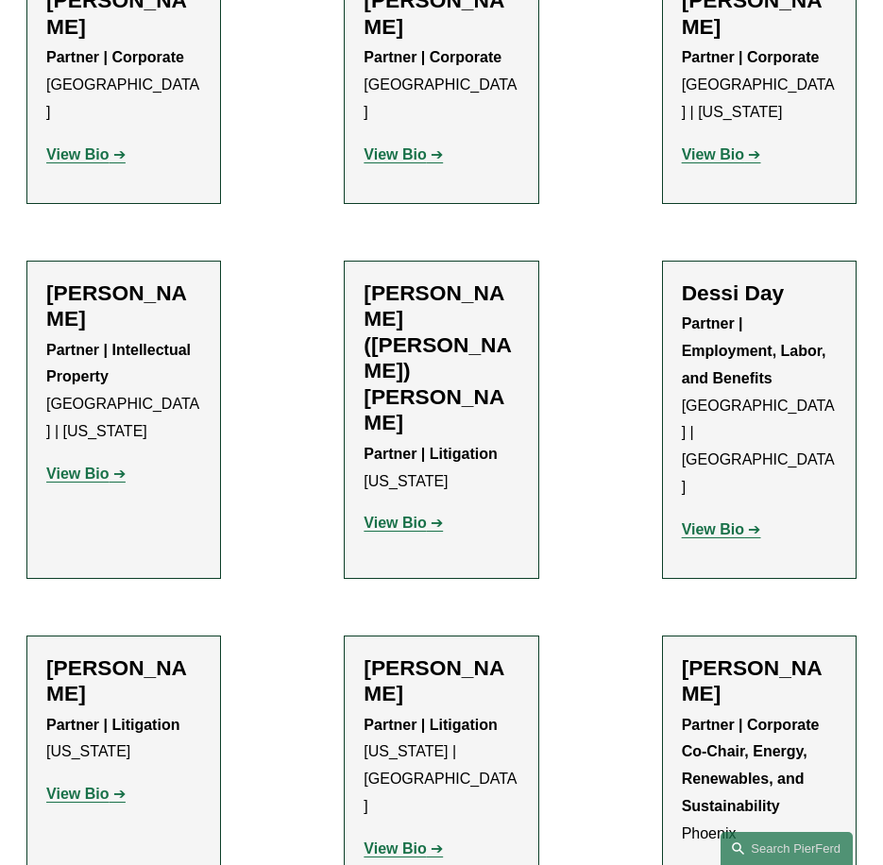
drag, startPoint x: 732, startPoint y: 493, endPoint x: 675, endPoint y: 471, distance: 61.5
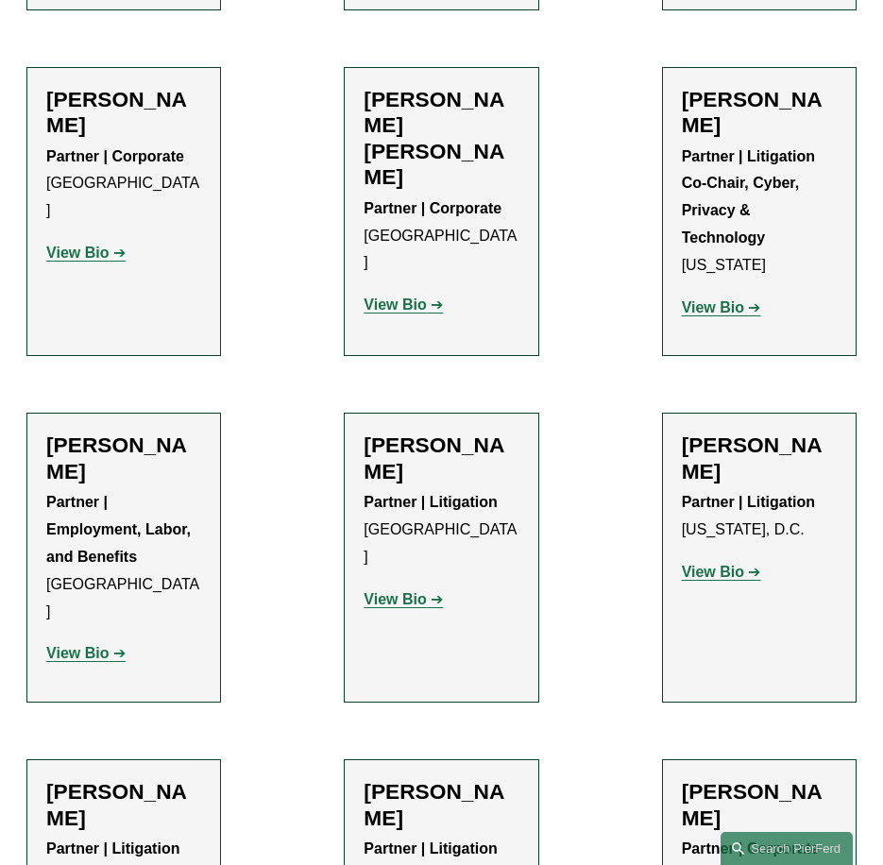
drag, startPoint x: 390, startPoint y: 480, endPoint x: 358, endPoint y: 468, distance: 34.4
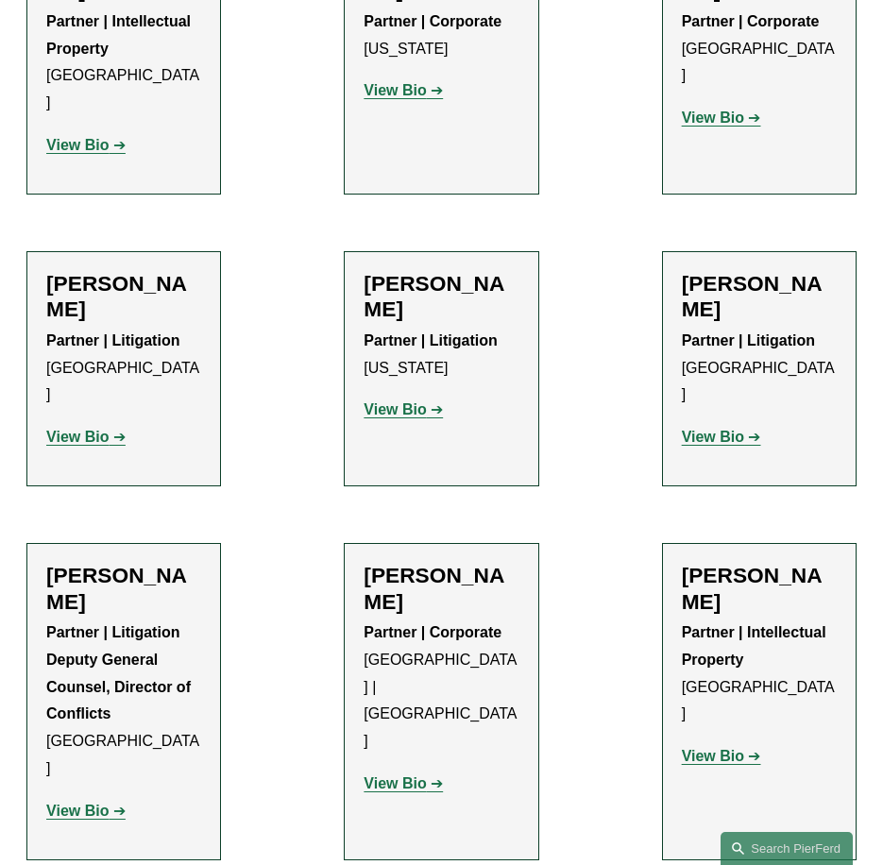
scroll to position [655, 0]
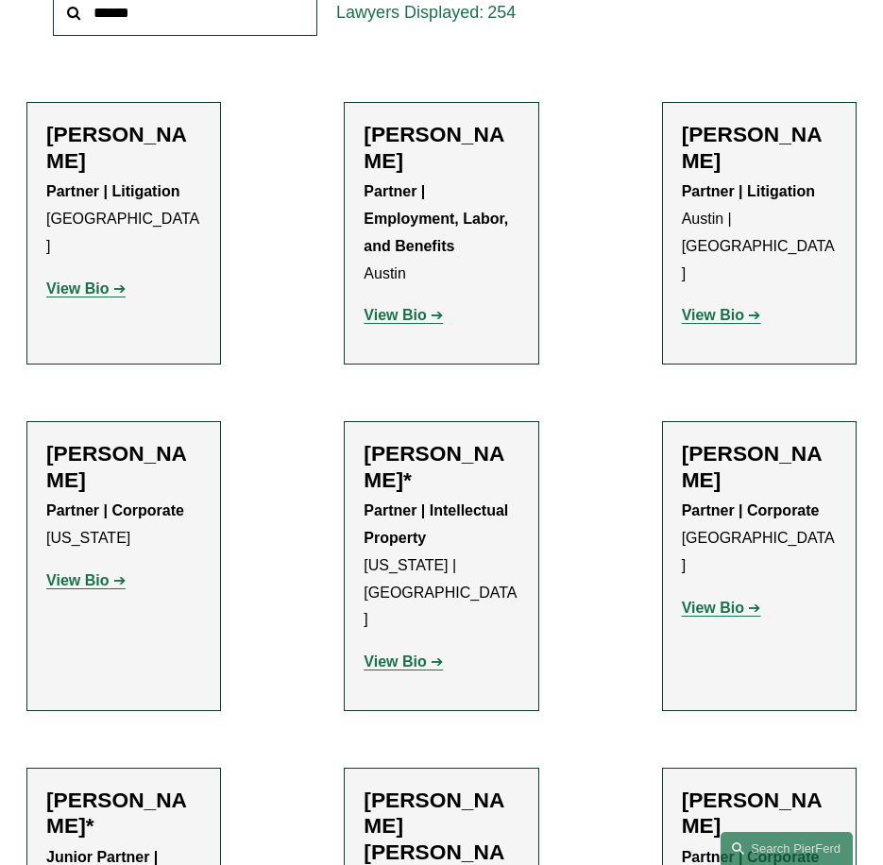
click at [214, 575] on li "Cathleen Allen Partner | Corporate New York View Bio Location: New York; Depart…" at bounding box center [123, 566] width 194 height 290
drag, startPoint x: 141, startPoint y: 496, endPoint x: 40, endPoint y: 462, distance: 106.6
click at [40, 462] on li "Cathleen Allen Partner | Corporate New York View Bio Location: New York; Depart…" at bounding box center [123, 566] width 194 height 290
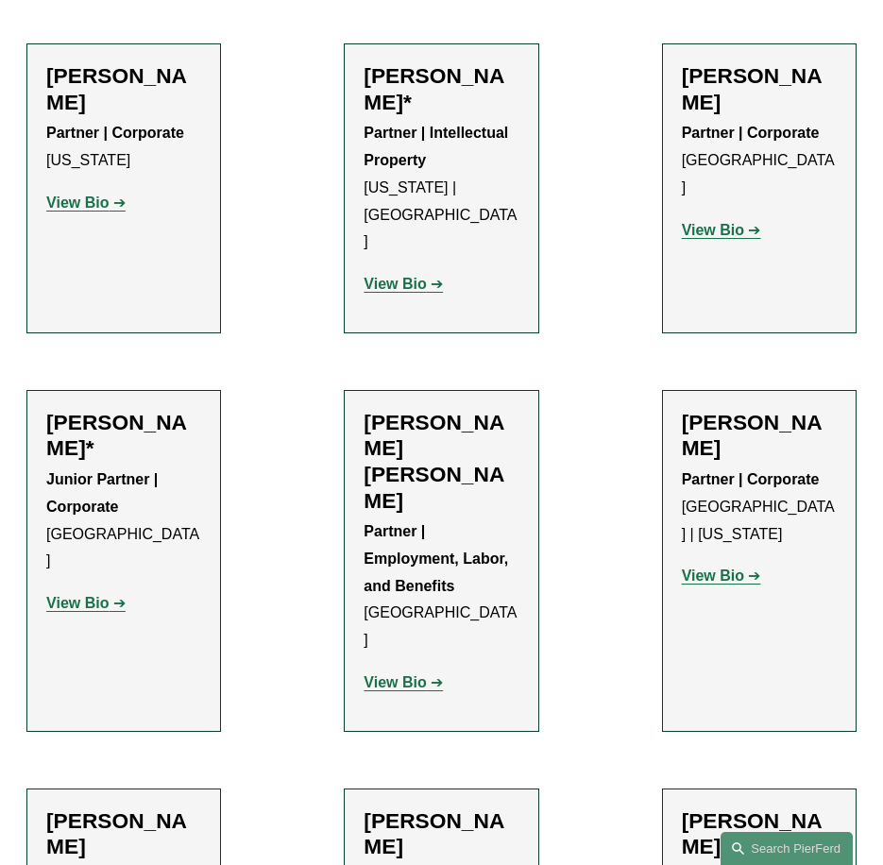
scroll to position [6495, 0]
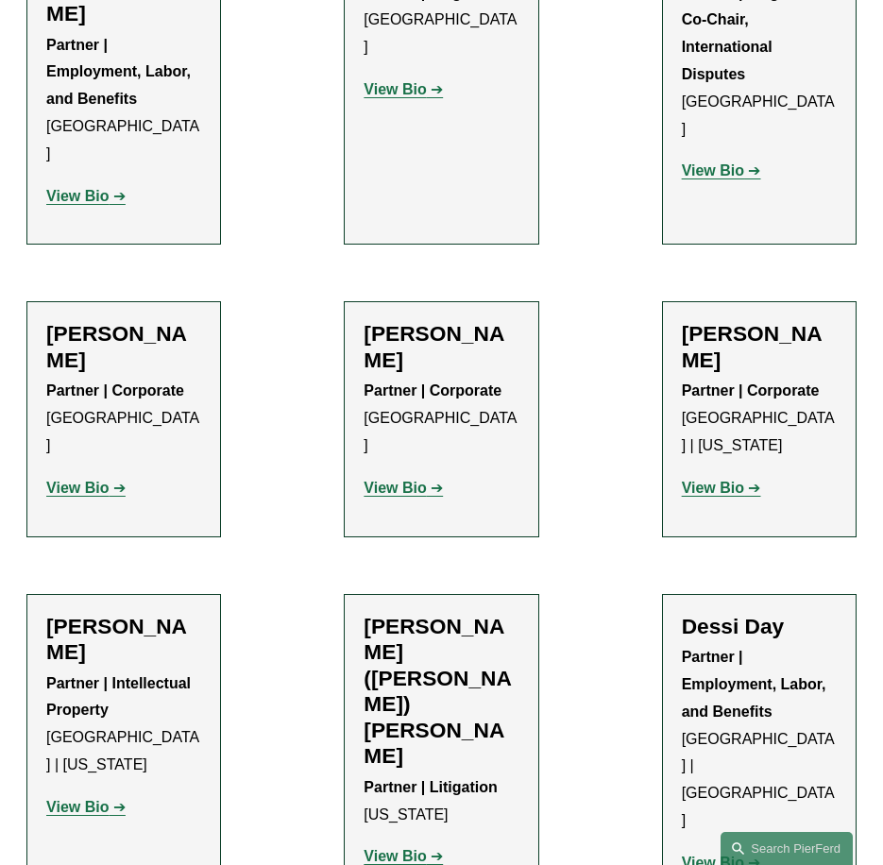
drag, startPoint x: 177, startPoint y: 554, endPoint x: 43, endPoint y: 478, distance: 153.5
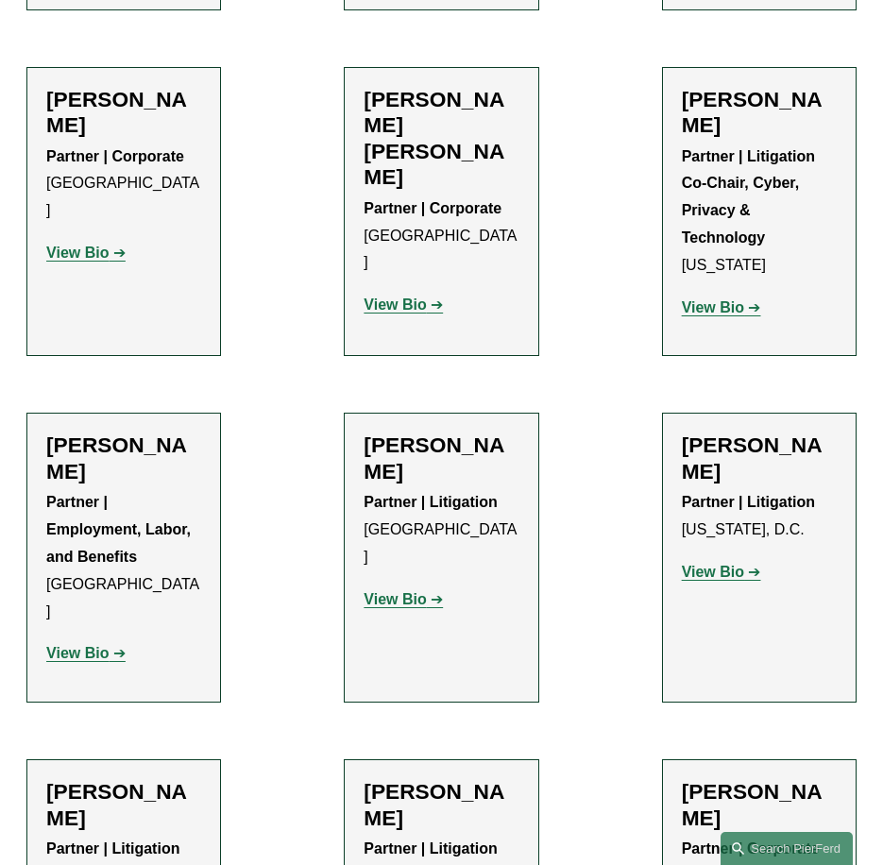
drag, startPoint x: 447, startPoint y: 497, endPoint x: 436, endPoint y: 487, distance: 14.7
drag, startPoint x: 435, startPoint y: 486, endPoint x: 351, endPoint y: 471, distance: 85.4
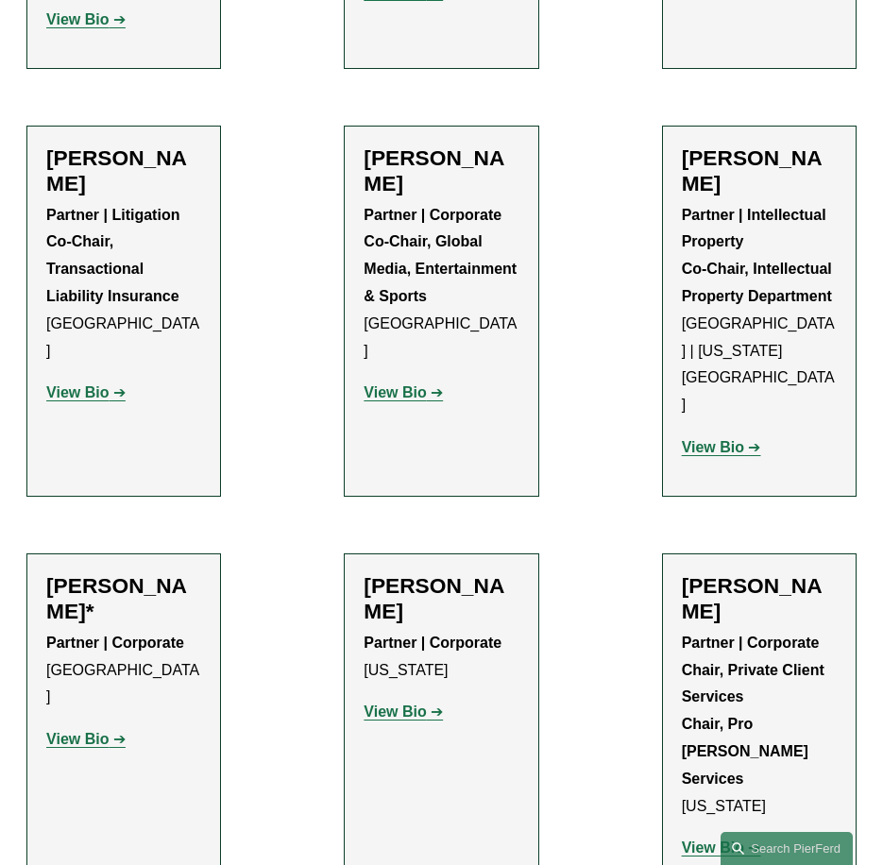
drag, startPoint x: 126, startPoint y: 495, endPoint x: 27, endPoint y: 463, distance: 103.9
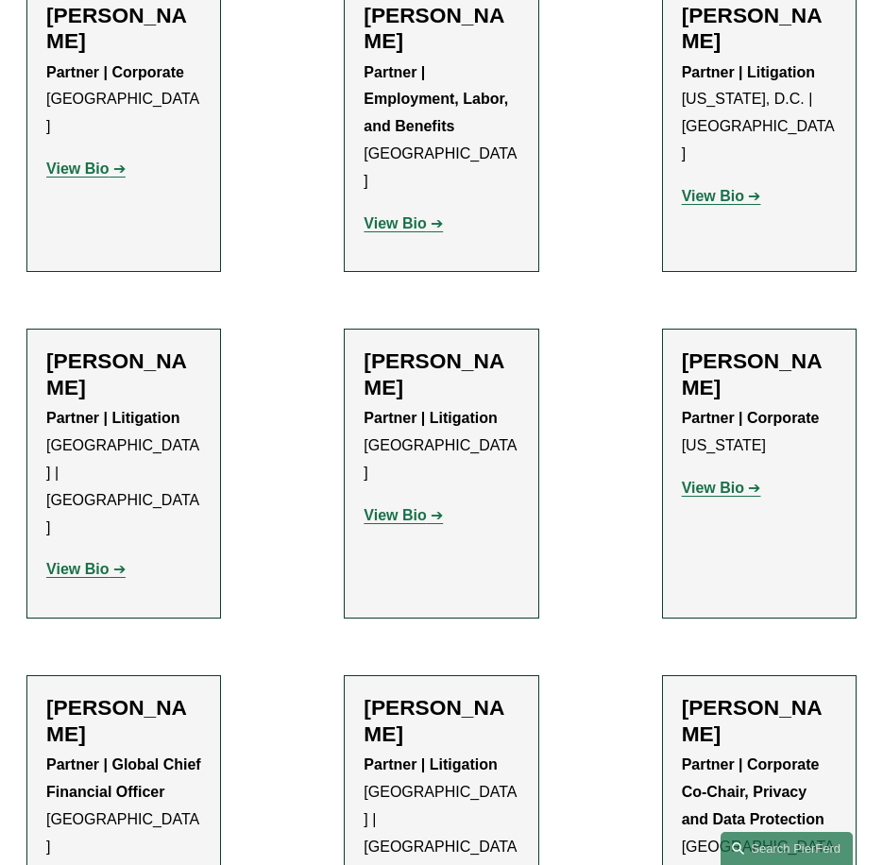
drag, startPoint x: 78, startPoint y: 514, endPoint x: 27, endPoint y: 467, distance: 69.5
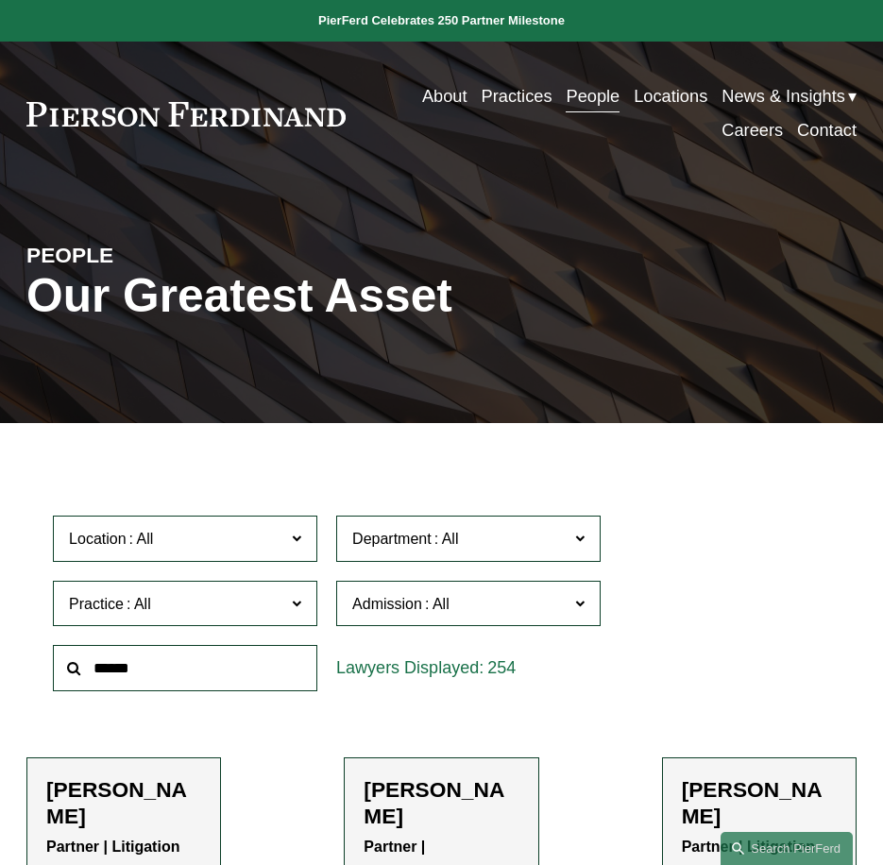
click at [768, 612] on div "Location All Atlanta Austin Boston Charlotte Chicago Cincinnati Cleveland Colum…" at bounding box center [441, 603] width 796 height 194
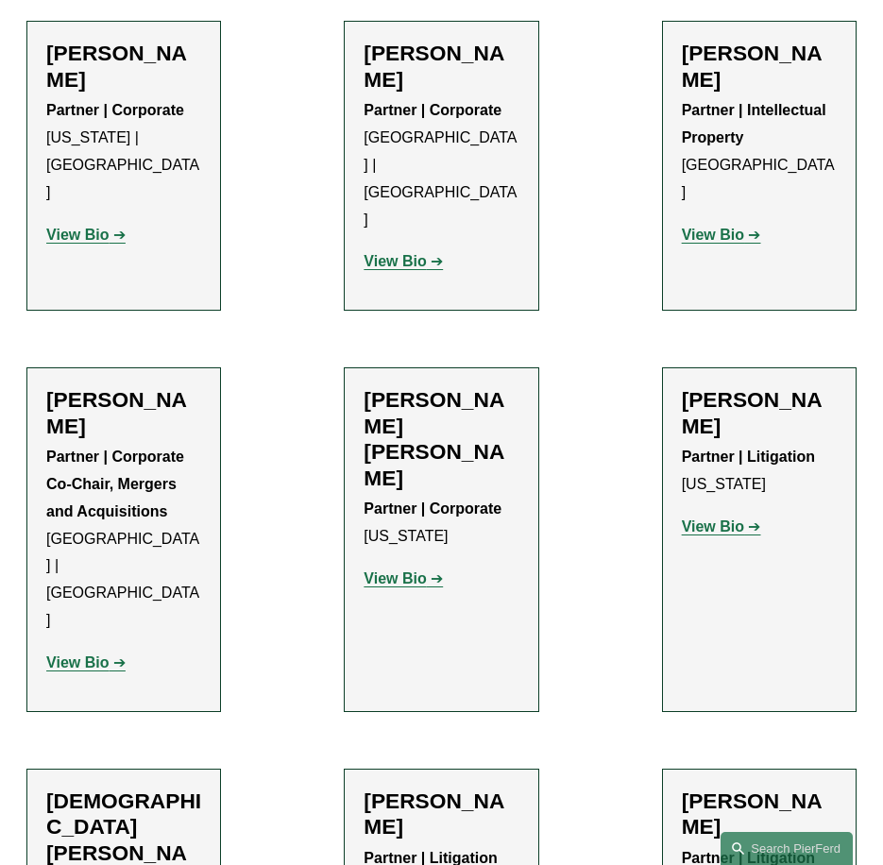
drag, startPoint x: 791, startPoint y: 490, endPoint x: 675, endPoint y: 460, distance: 120.0
